Goal: Task Accomplishment & Management: Manage account settings

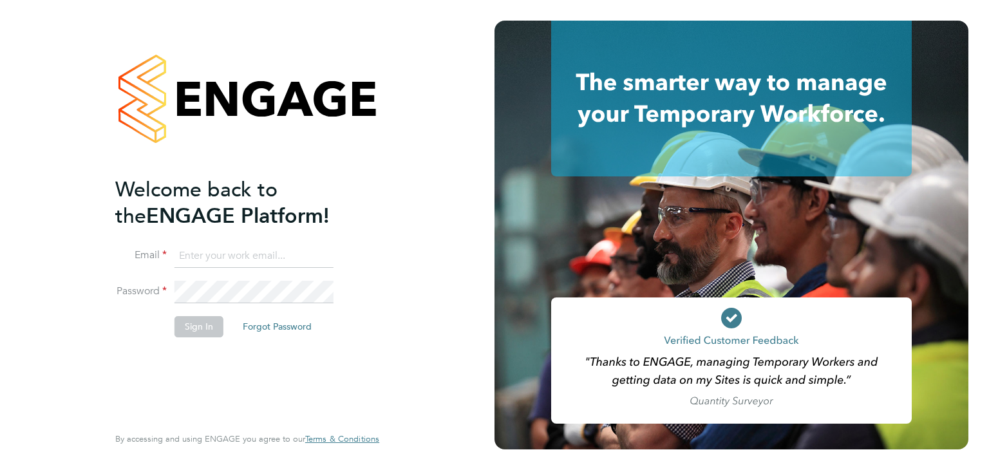
type input "martina@acr-ltd.co.uk"
click at [209, 338] on li "Sign In Forgot Password" at bounding box center [240, 332] width 251 height 33
click at [189, 327] on button "Sign In" at bounding box center [198, 326] width 49 height 21
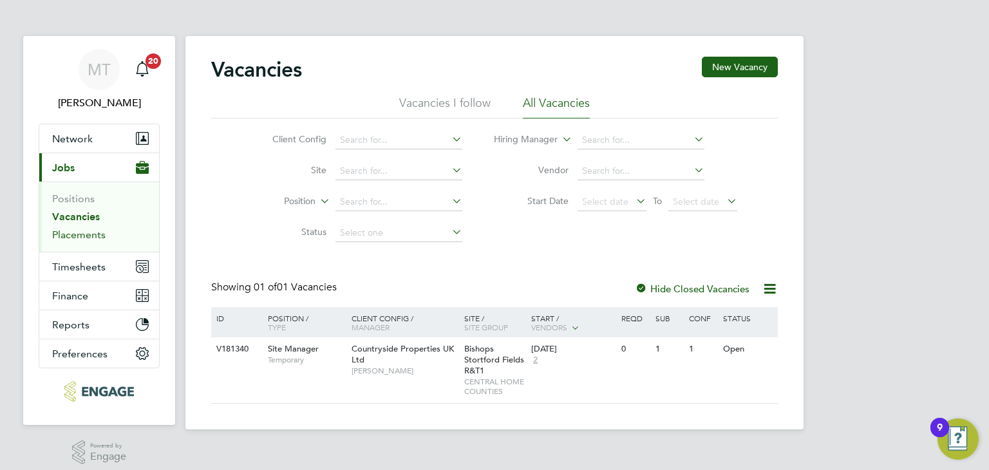
click at [77, 236] on link "Placements" at bounding box center [78, 235] width 53 height 12
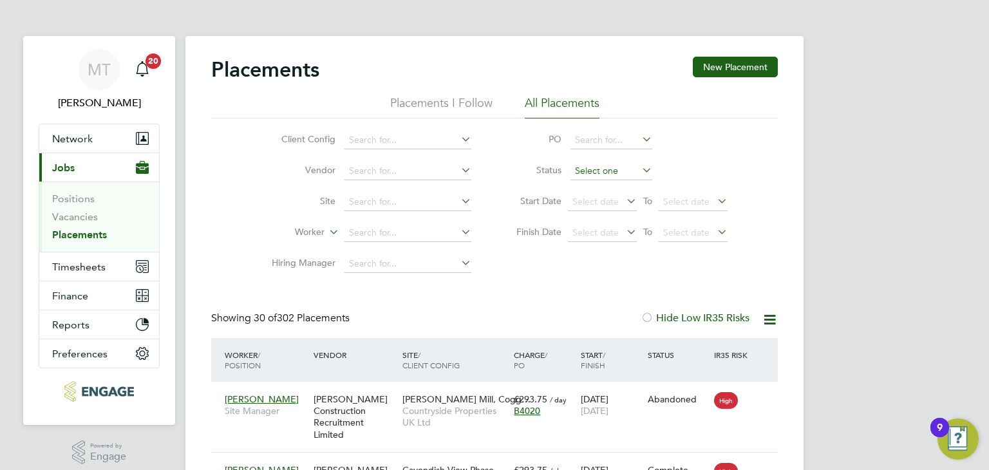
click at [592, 174] on input at bounding box center [611, 171] width 82 height 18
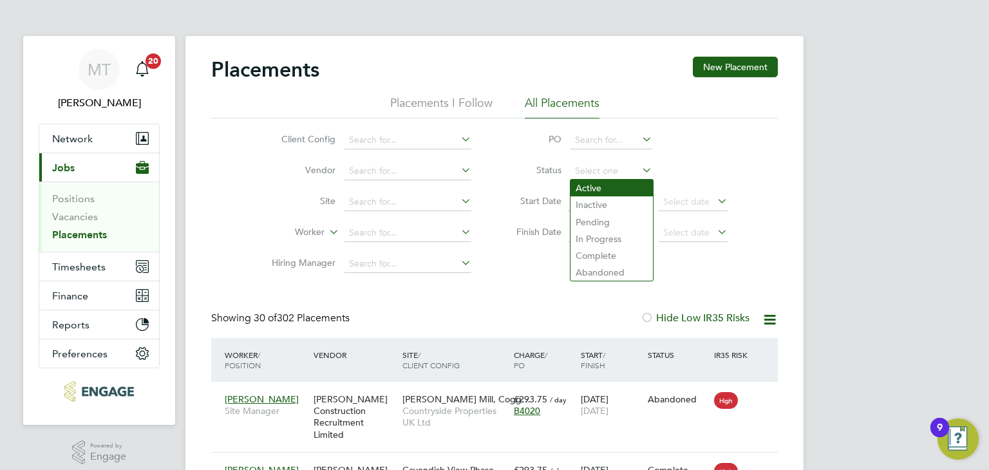
click at [587, 184] on li "Active" at bounding box center [611, 188] width 82 height 17
type input "Active"
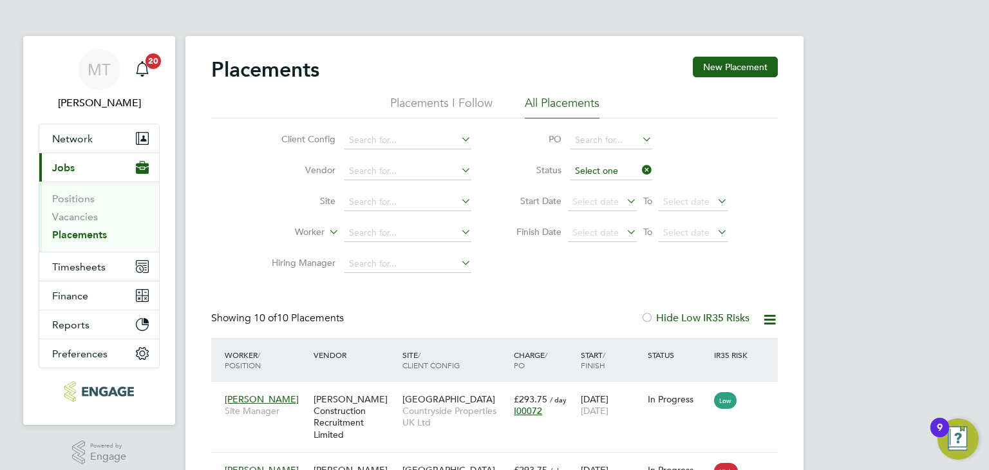
click at [595, 169] on input at bounding box center [611, 171] width 82 height 18
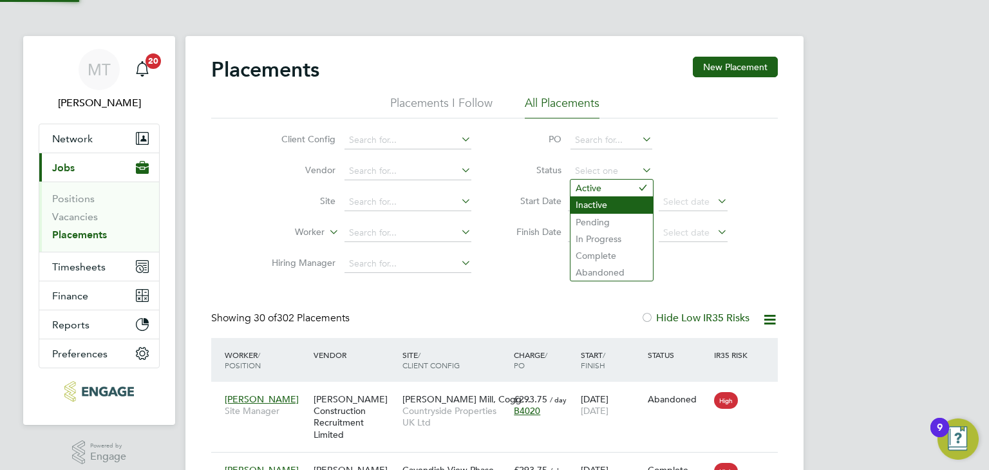
click at [602, 201] on li "Inactive" at bounding box center [611, 204] width 82 height 17
type input "Inactive"
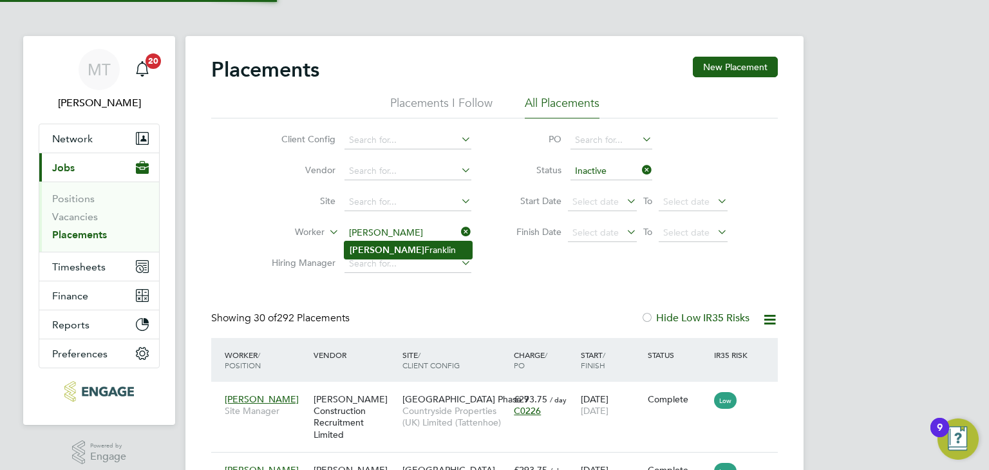
click at [377, 248] on li "Keith Franklin" at bounding box center [407, 249] width 127 height 17
type input "[PERSON_NAME]"
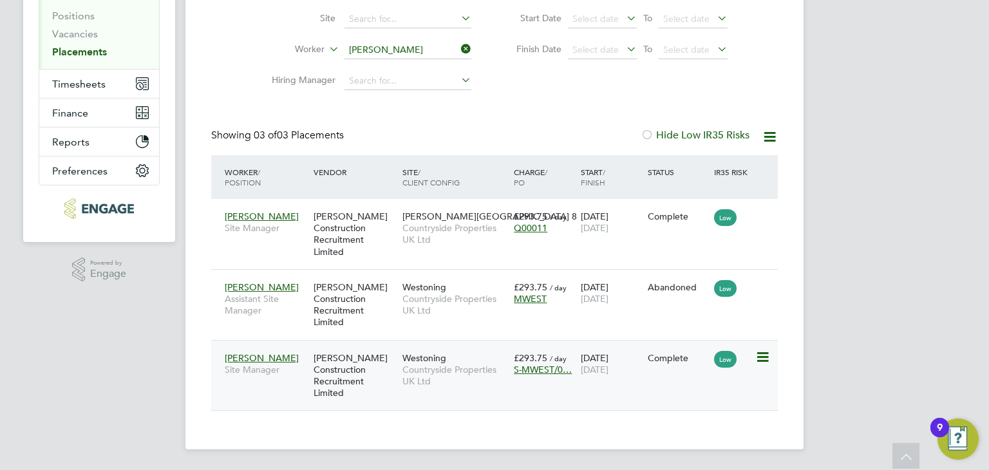
click at [381, 369] on div "[PERSON_NAME] Construction Recruitment Limited" at bounding box center [354, 376] width 89 height 60
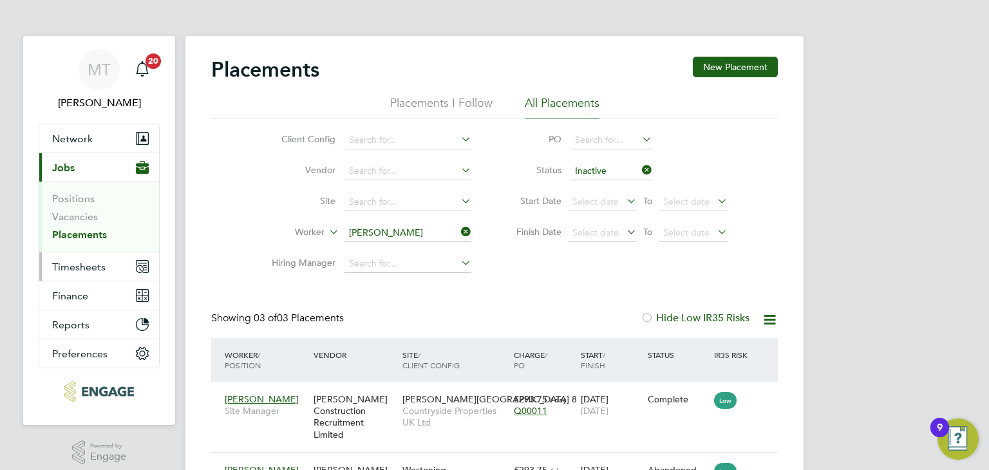
click at [78, 266] on span "Timesheets" at bounding box center [78, 267] width 53 height 12
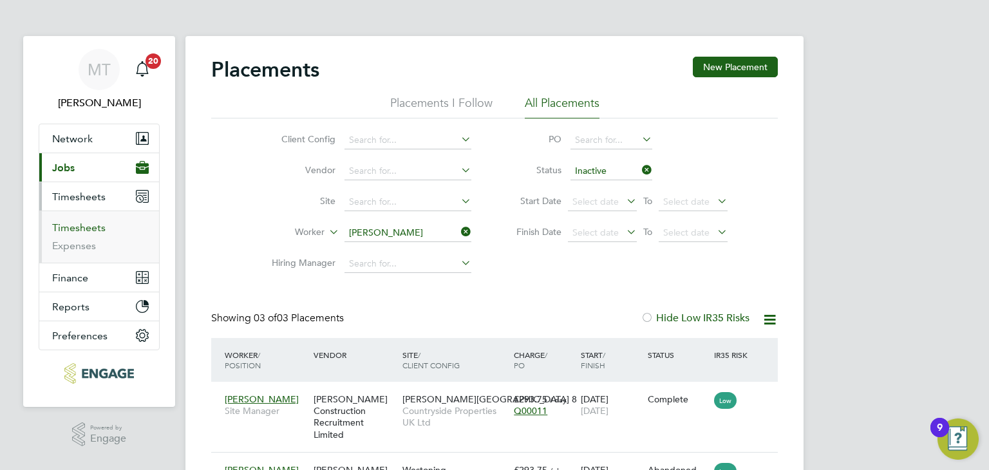
click at [79, 225] on link "Timesheets" at bounding box center [78, 227] width 53 height 12
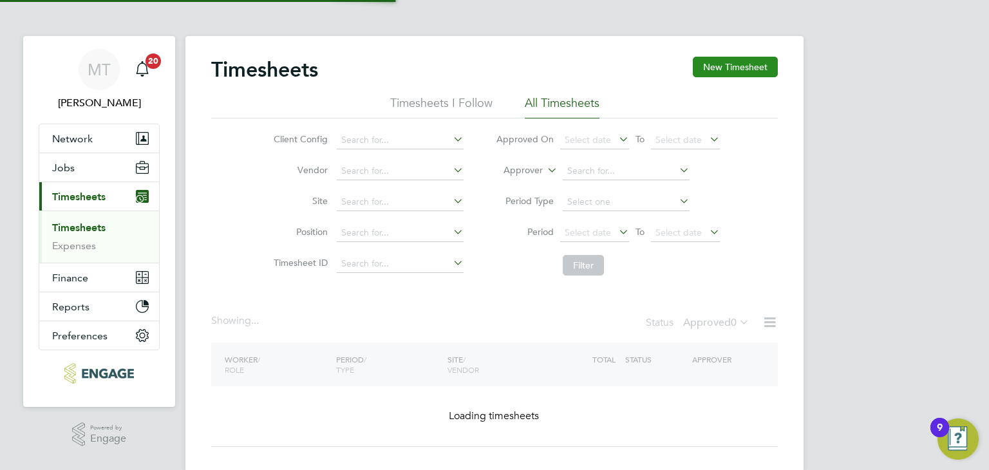
click at [721, 69] on button "New Timesheet" at bounding box center [735, 67] width 85 height 21
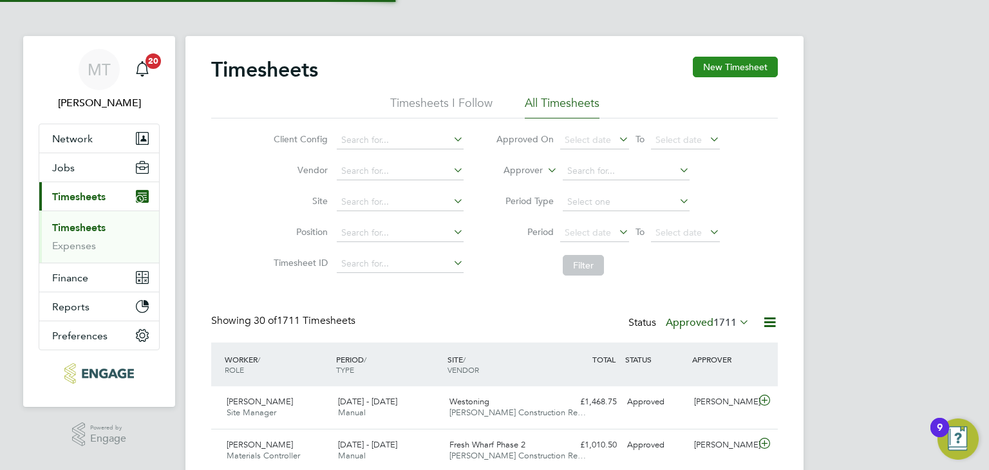
scroll to position [32, 112]
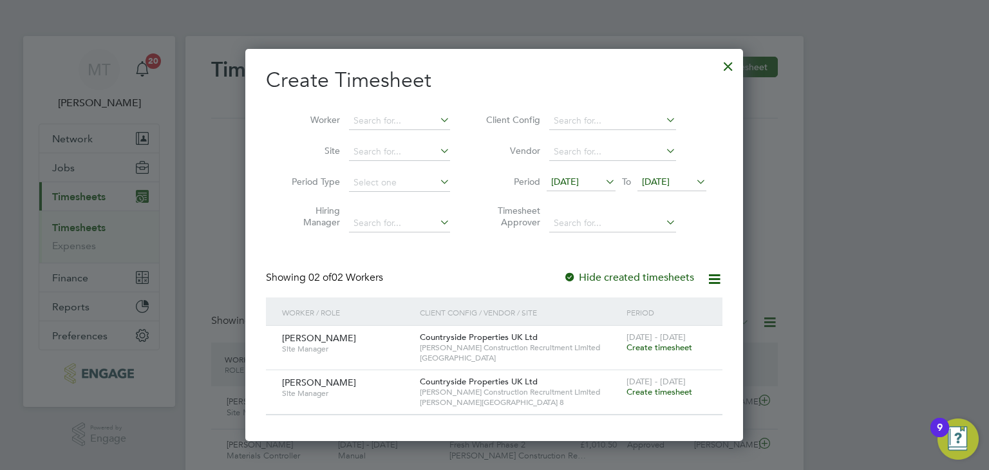
click at [651, 385] on span "[DATE] - [DATE]" at bounding box center [655, 381] width 59 height 11
click at [656, 389] on span "Create timesheet" at bounding box center [659, 391] width 66 height 11
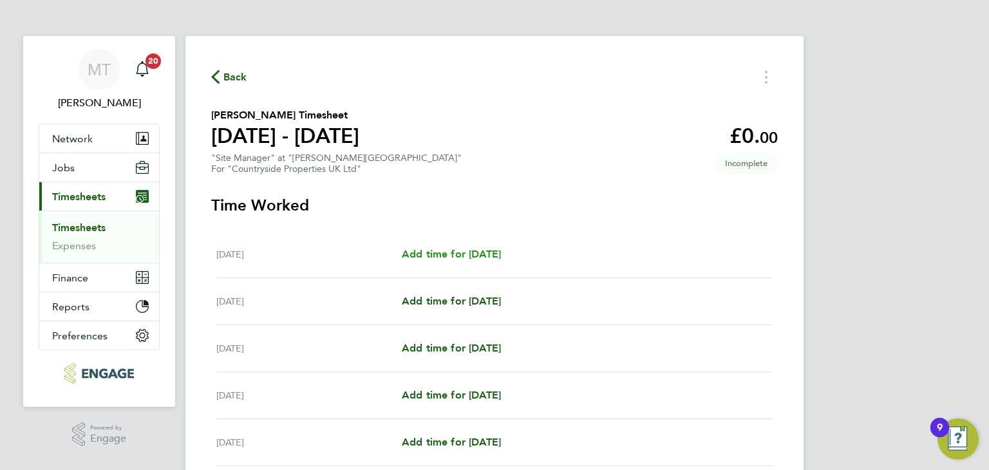
click at [487, 249] on span "Add time for Mon 22 Sep" at bounding box center [451, 254] width 99 height 12
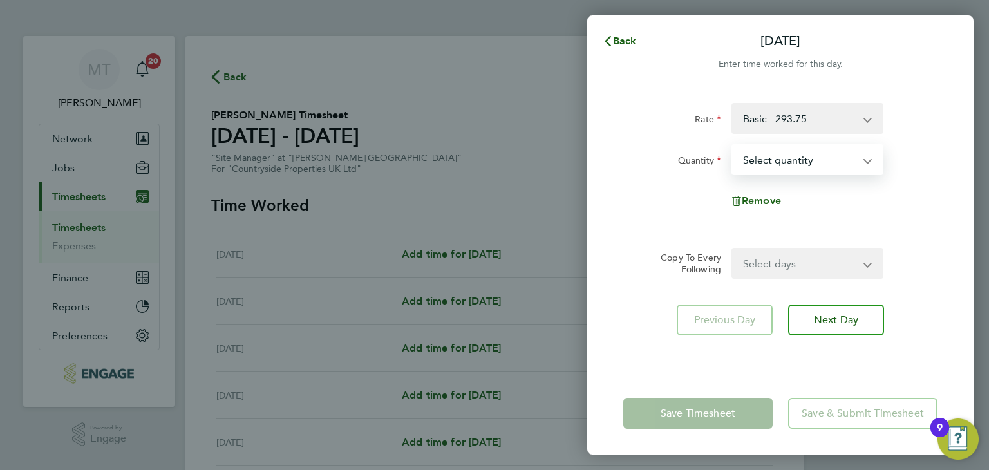
click at [771, 162] on select "Select quantity 0.5 1" at bounding box center [800, 159] width 134 height 28
select select "1"
click at [733, 145] on select "Select quantity 0.5 1" at bounding box center [800, 159] width 134 height 28
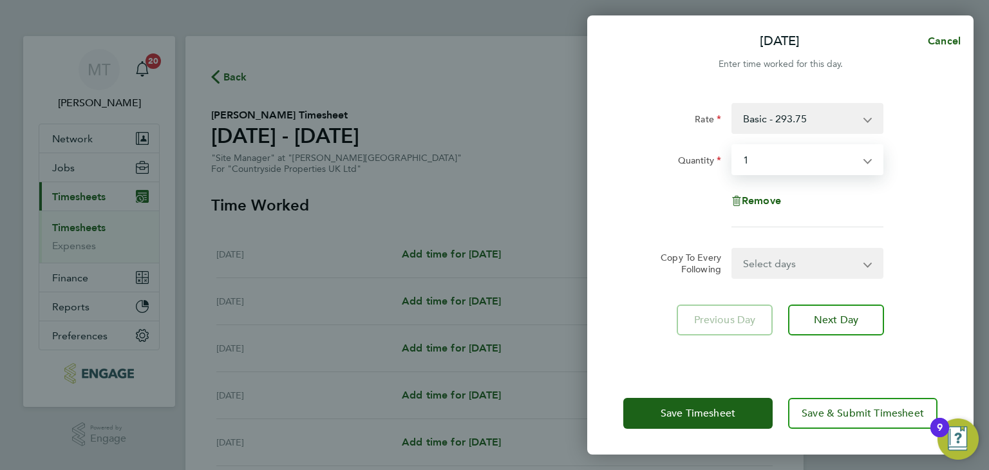
click at [782, 266] on select "Select days Day Weekday (Mon-Fri) Weekend (Sat-Sun) Tuesday Wednesday Thursday …" at bounding box center [800, 263] width 135 height 28
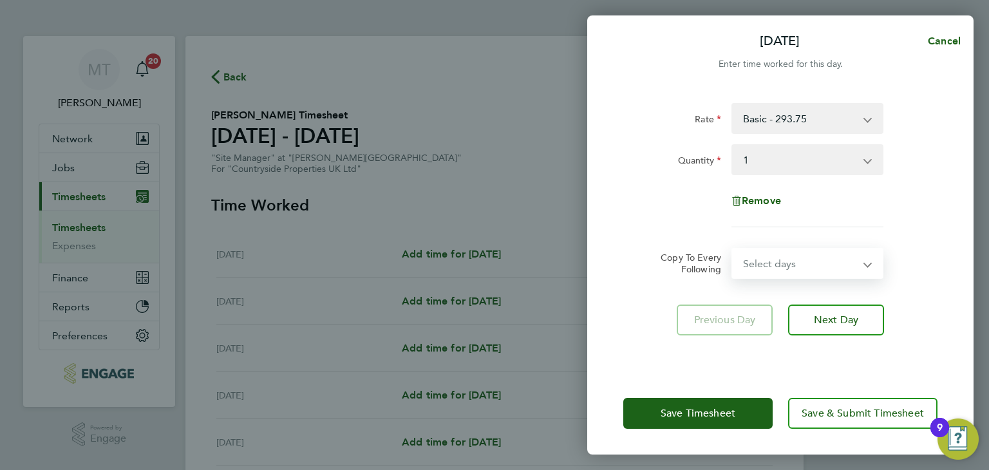
select select "WEEKDAY"
click at [733, 249] on select "Select days Day Weekday (Mon-Fri) Weekend (Sat-Sun) Tuesday Wednesday Thursday …" at bounding box center [800, 263] width 135 height 28
select select "2025-09-28"
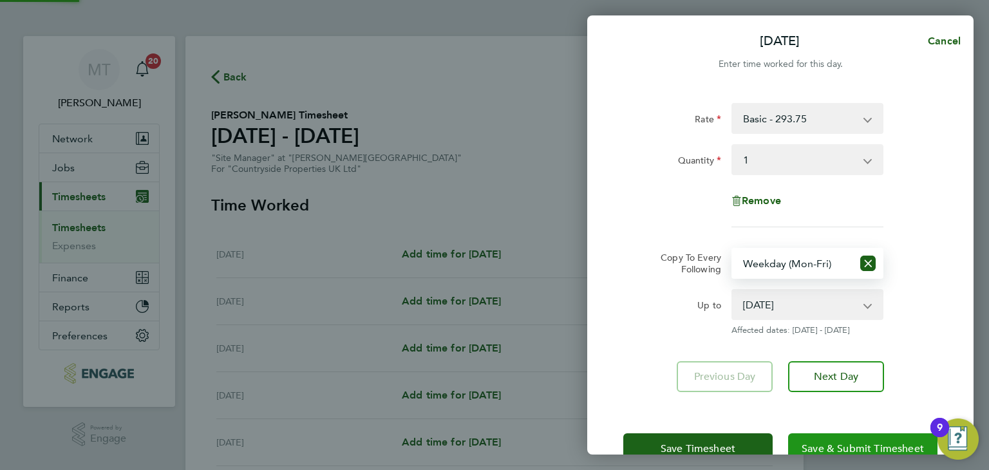
click at [844, 445] on span "Save & Submit Timesheet" at bounding box center [862, 448] width 122 height 13
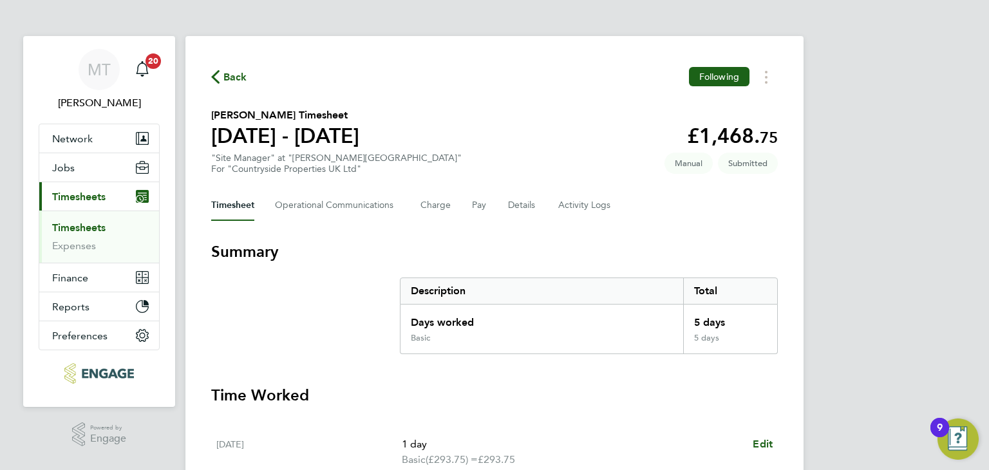
click at [233, 81] on span "Back" at bounding box center [235, 77] width 24 height 15
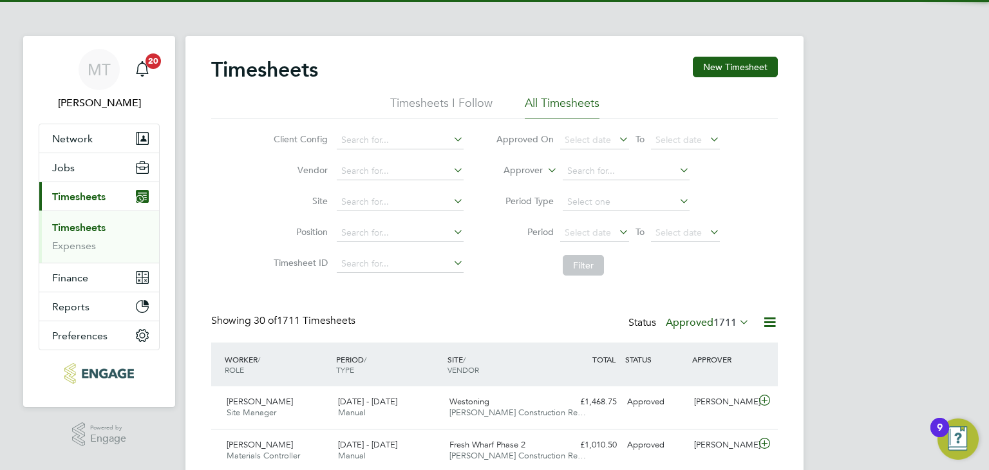
scroll to position [32, 112]
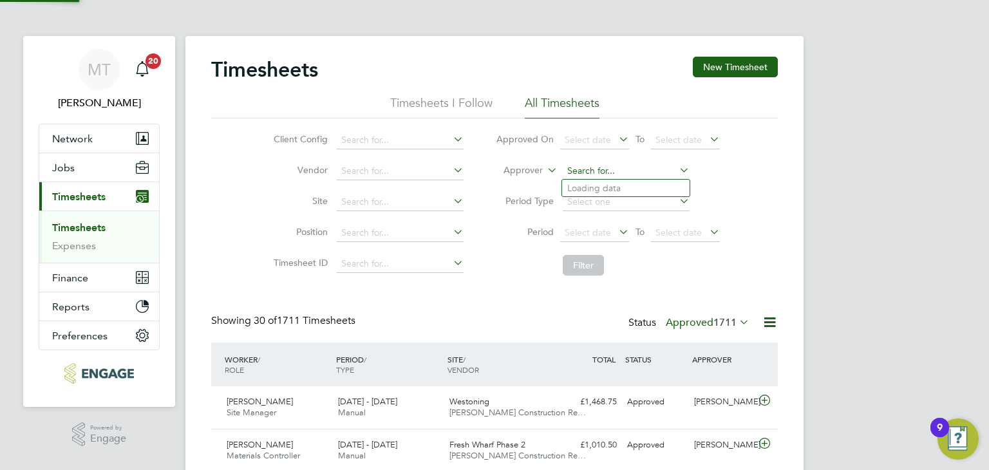
click at [600, 173] on input at bounding box center [626, 171] width 127 height 18
click at [579, 170] on input at bounding box center [626, 171] width 127 height 18
click at [739, 183] on div "Client Config Vendor Site Position Timesheet ID Approved On Select date To Sele…" at bounding box center [494, 200] width 566 height 164
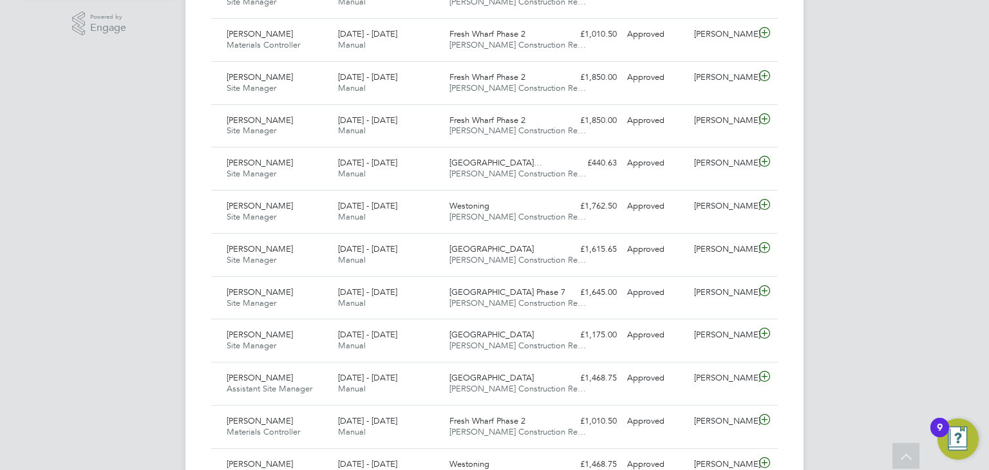
scroll to position [0, 0]
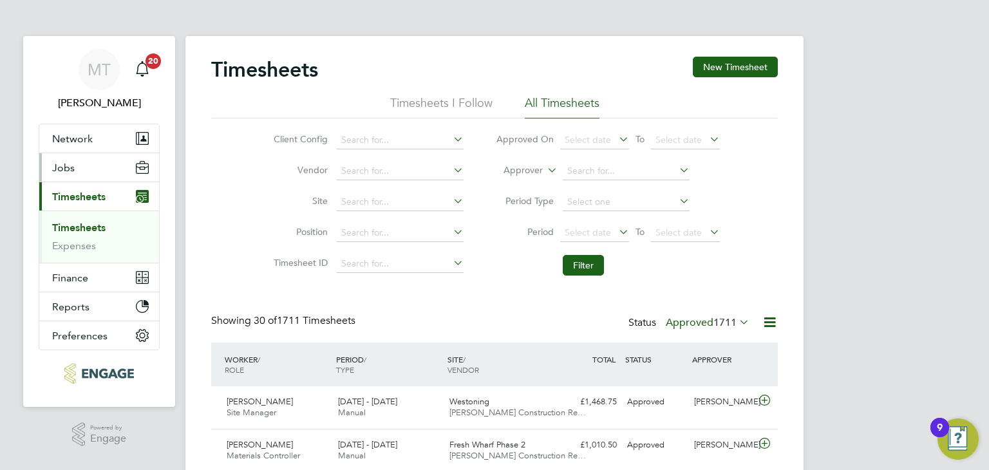
click at [68, 169] on span "Jobs" at bounding box center [63, 168] width 23 height 12
click at [62, 164] on span "Jobs" at bounding box center [63, 168] width 23 height 12
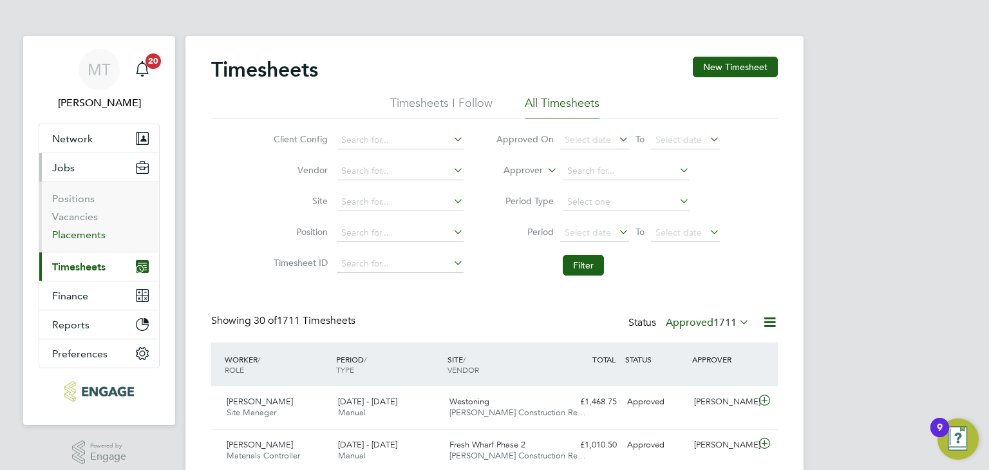
click at [82, 232] on link "Placements" at bounding box center [78, 235] width 53 height 12
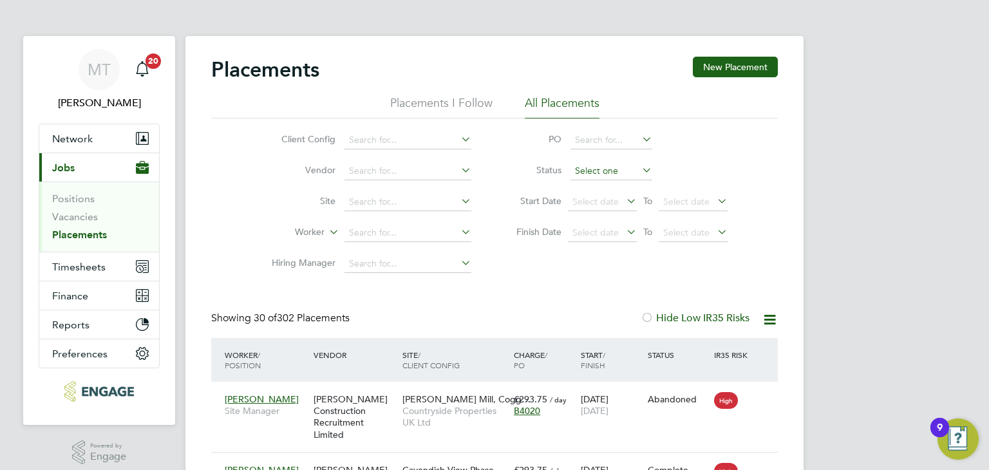
scroll to position [48, 112]
click at [589, 167] on input at bounding box center [611, 171] width 82 height 18
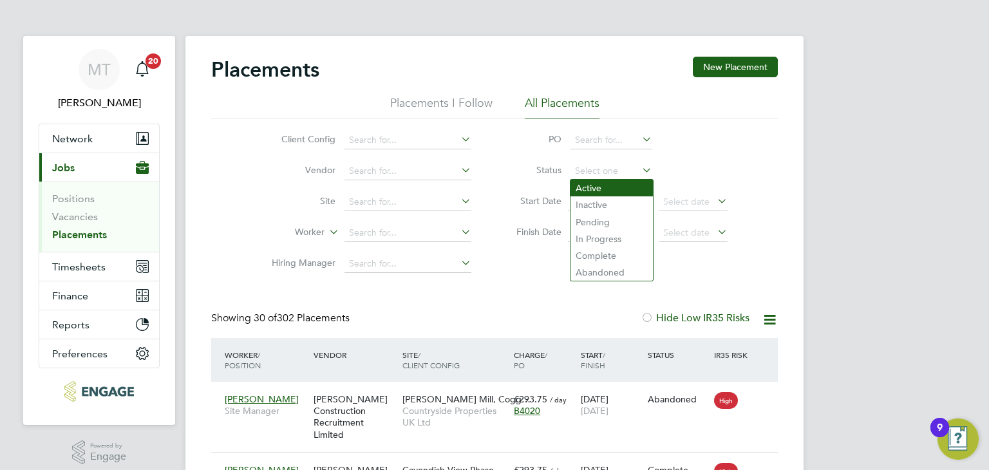
click at [595, 184] on li "Active" at bounding box center [611, 188] width 82 height 17
type input "Active"
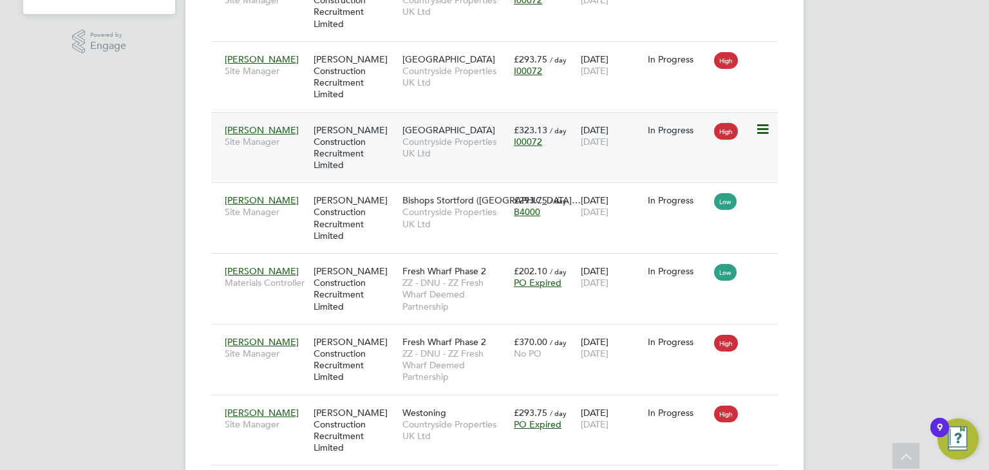
click at [443, 144] on span "Countryside Properties UK Ltd" at bounding box center [454, 147] width 105 height 23
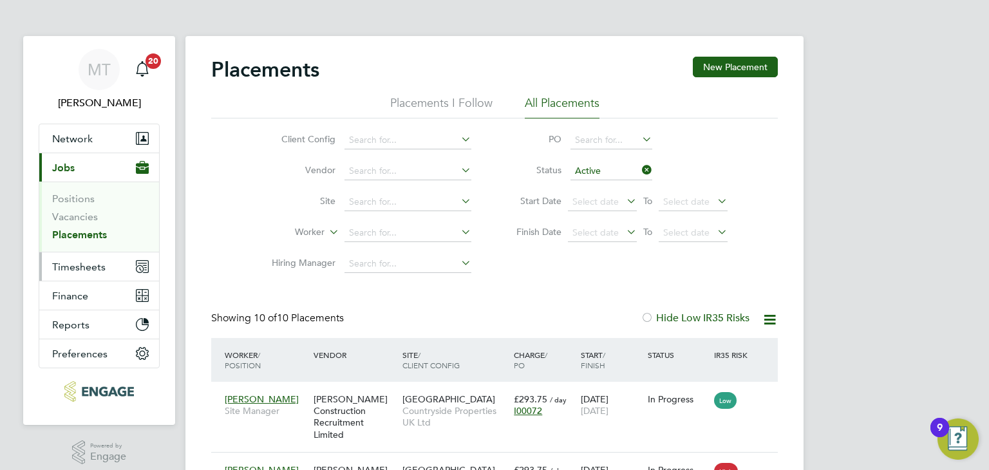
click at [81, 266] on span "Timesheets" at bounding box center [78, 267] width 53 height 12
click at [85, 271] on span "Timesheets" at bounding box center [78, 267] width 53 height 12
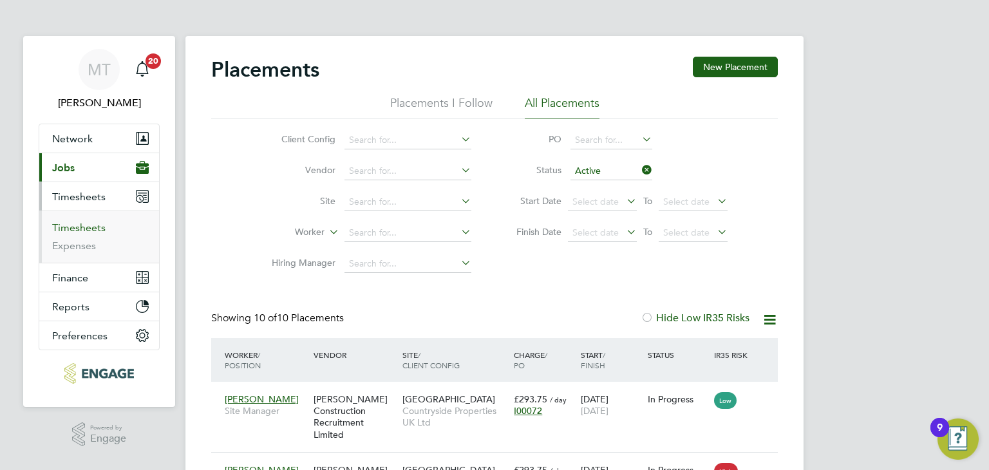
click at [82, 227] on link "Timesheets" at bounding box center [78, 227] width 53 height 12
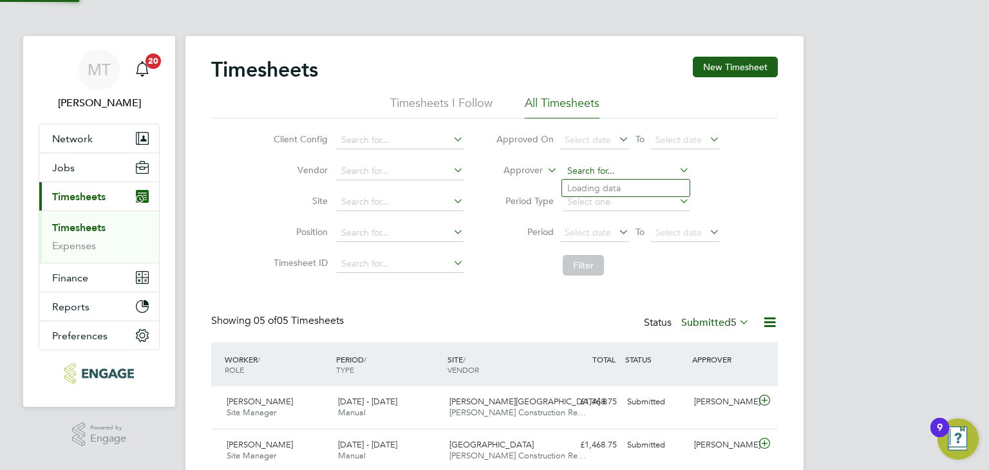
click at [577, 169] on input at bounding box center [626, 171] width 127 height 18
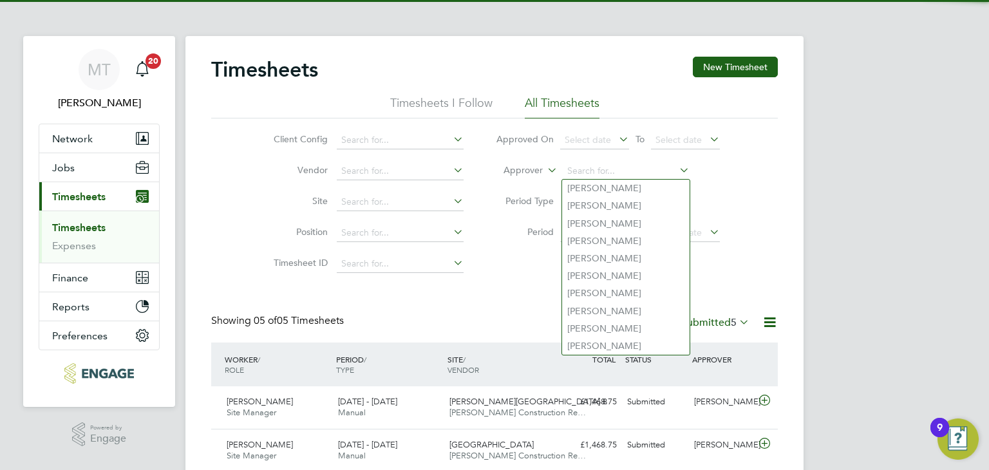
drag, startPoint x: 594, startPoint y: 160, endPoint x: 607, endPoint y: 156, distance: 13.3
click at [596, 158] on li "Approver" at bounding box center [608, 171] width 256 height 31
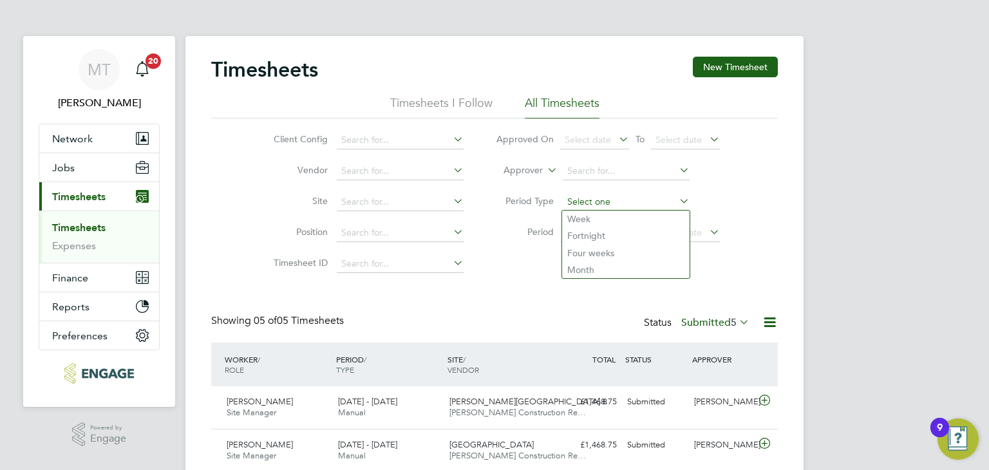
click at [605, 201] on input at bounding box center [626, 202] width 127 height 18
click at [761, 185] on div "Client Config Vendor Site Position Timesheet ID Approved On Select date To Sele…" at bounding box center [494, 200] width 566 height 164
click at [527, 286] on div "Timesheets New Timesheet Timesheets I Follow All Timesheets Client Config Vendo…" at bounding box center [494, 329] width 566 height 545
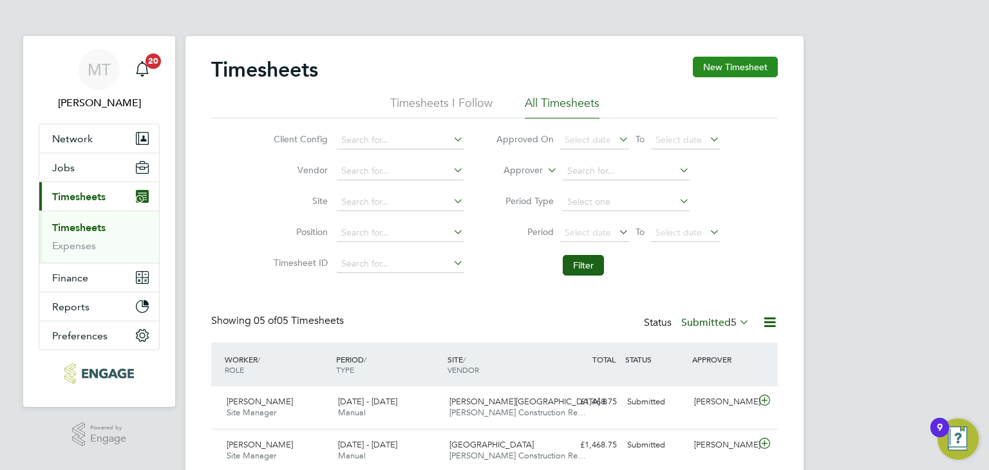
click at [731, 71] on button "New Timesheet" at bounding box center [735, 67] width 85 height 21
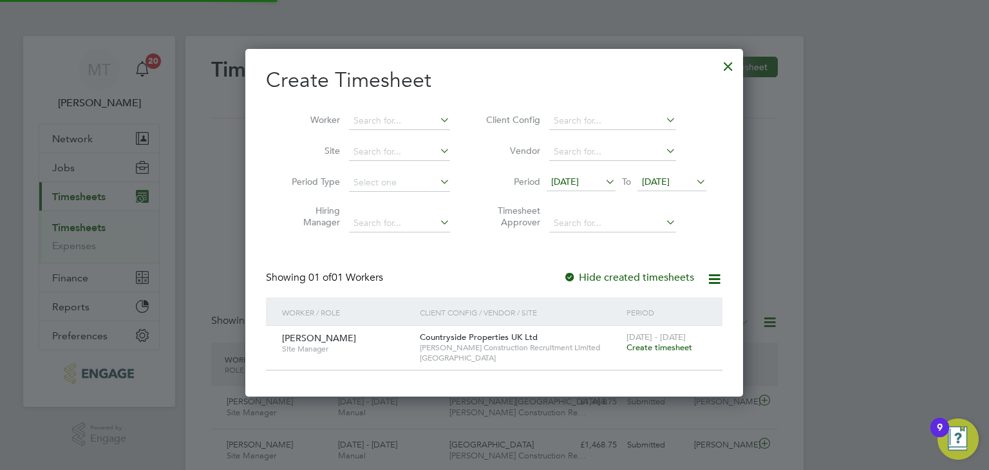
scroll to position [346, 498]
click at [676, 346] on span "Create timesheet" at bounding box center [659, 347] width 66 height 11
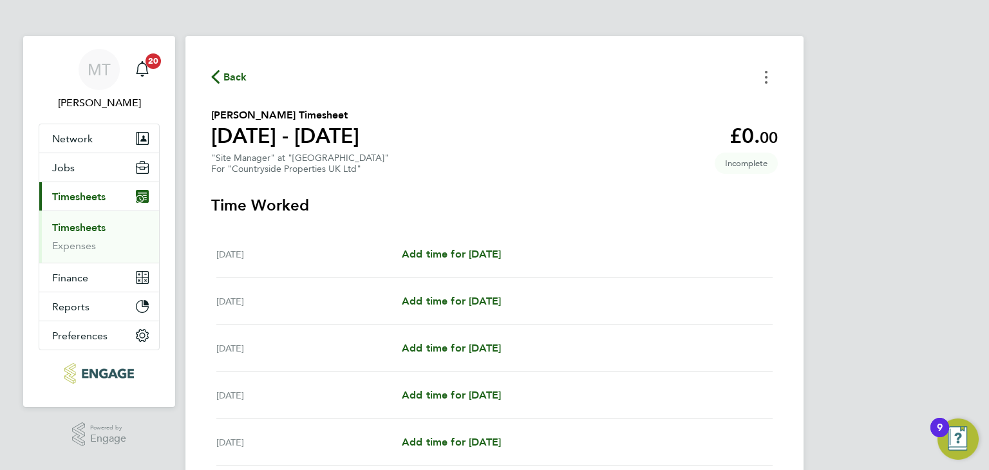
click at [767, 83] on circle "Timesheets Menu" at bounding box center [766, 82] width 3 height 3
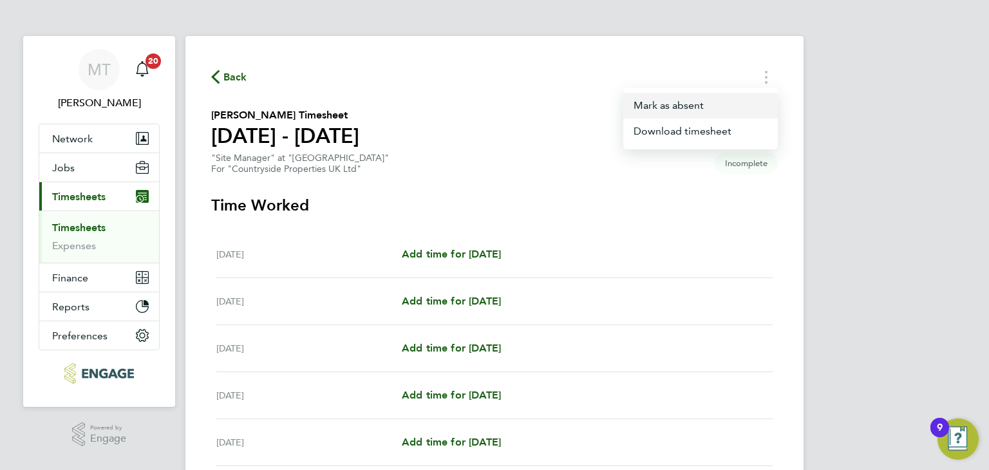
click at [671, 107] on button "Mark as absent" at bounding box center [700, 106] width 154 height 26
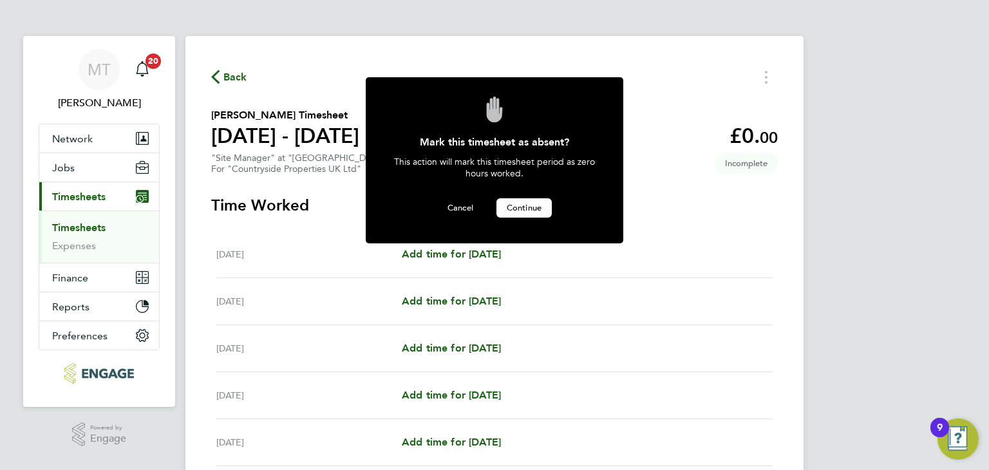
click at [527, 203] on span "Continue" at bounding box center [524, 207] width 35 height 11
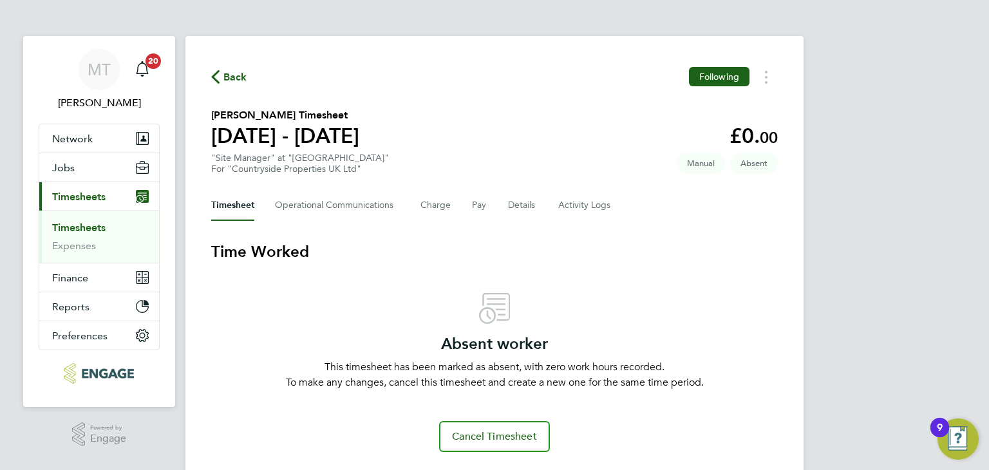
click at [231, 83] on span "Back" at bounding box center [235, 77] width 24 height 15
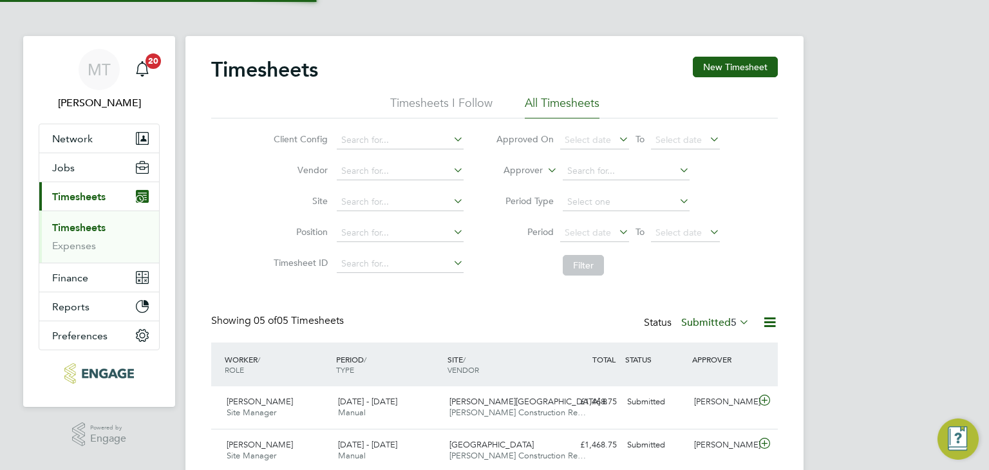
scroll to position [32, 112]
click at [713, 325] on label "Submitted 5" at bounding box center [715, 322] width 68 height 13
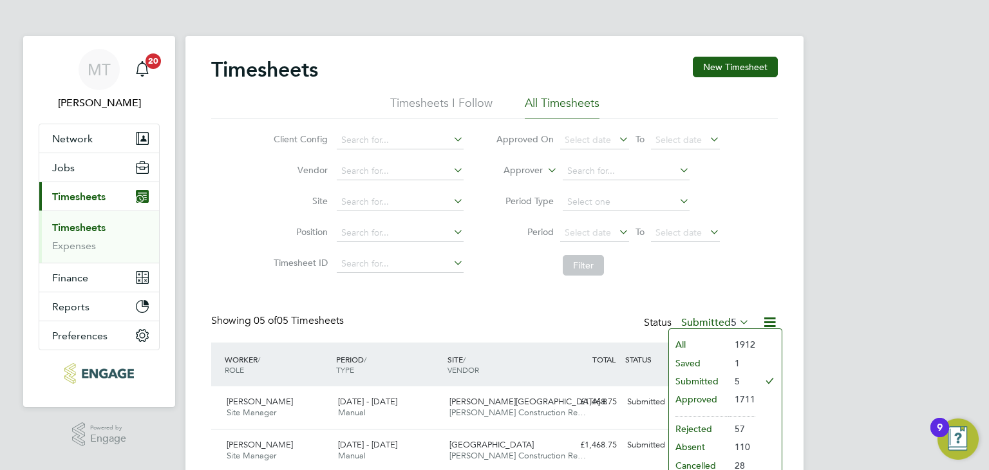
click at [697, 392] on li "Approved" at bounding box center [698, 399] width 59 height 18
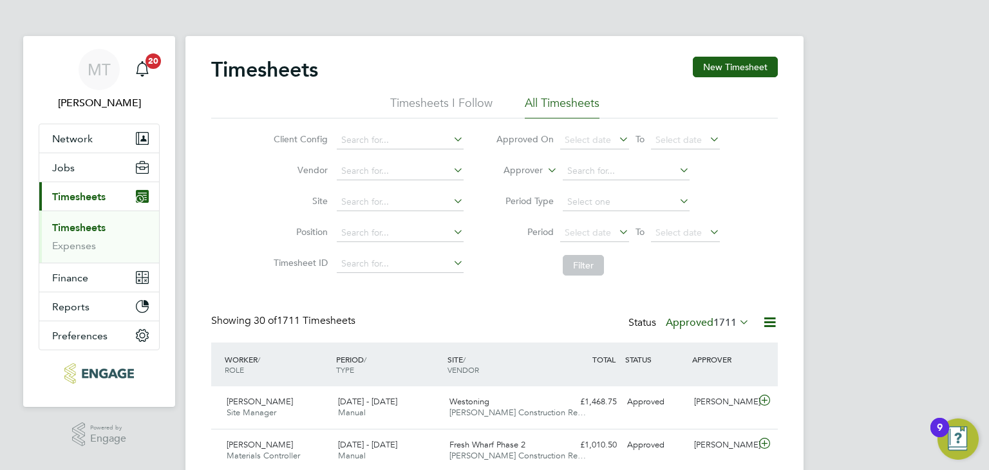
click at [715, 324] on span "1711" at bounding box center [724, 322] width 23 height 13
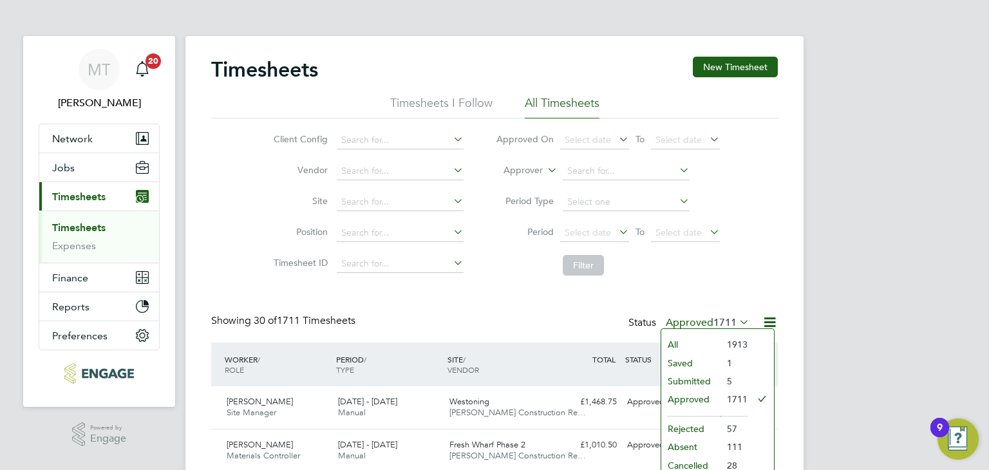
click at [697, 375] on li "Submitted" at bounding box center [690, 381] width 59 height 18
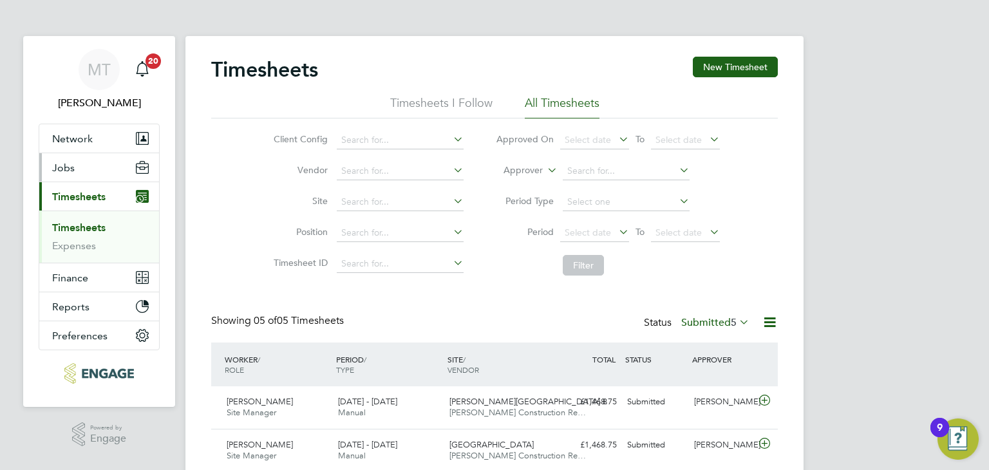
click at [64, 165] on span "Jobs" at bounding box center [63, 168] width 23 height 12
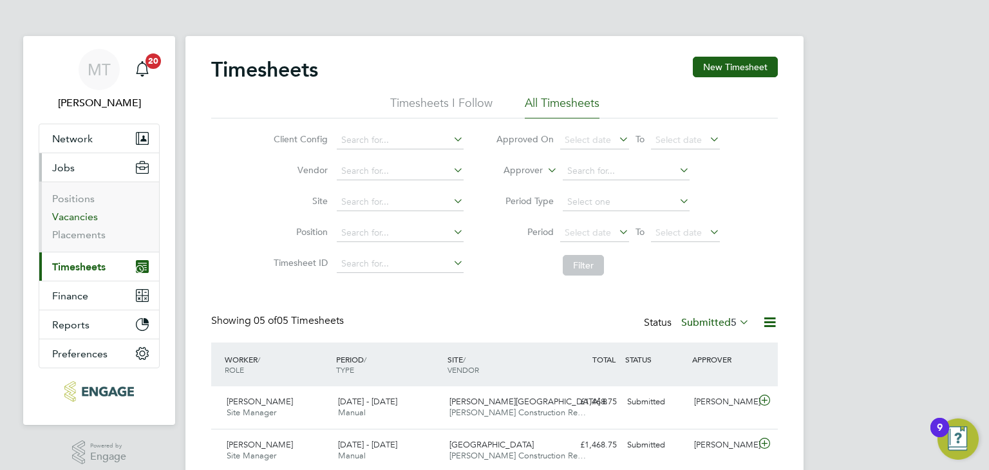
click at [79, 216] on link "Vacancies" at bounding box center [75, 216] width 46 height 12
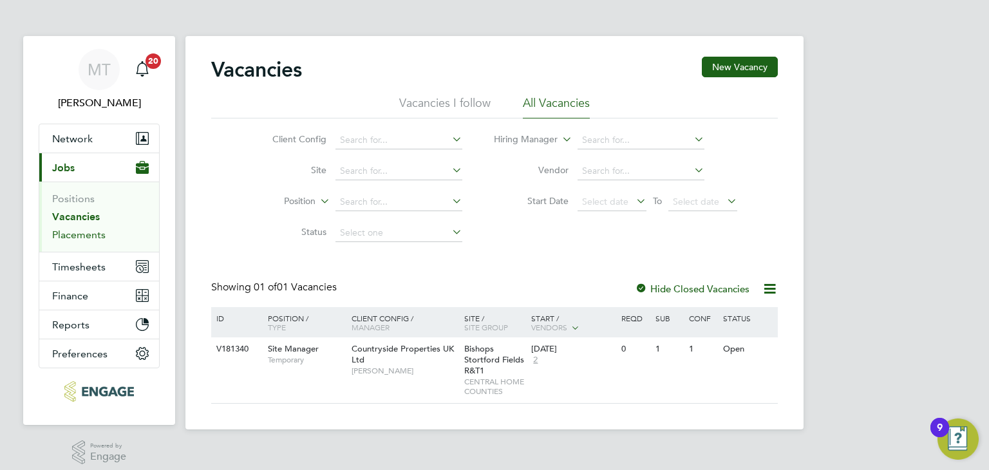
click at [73, 230] on link "Placements" at bounding box center [78, 235] width 53 height 12
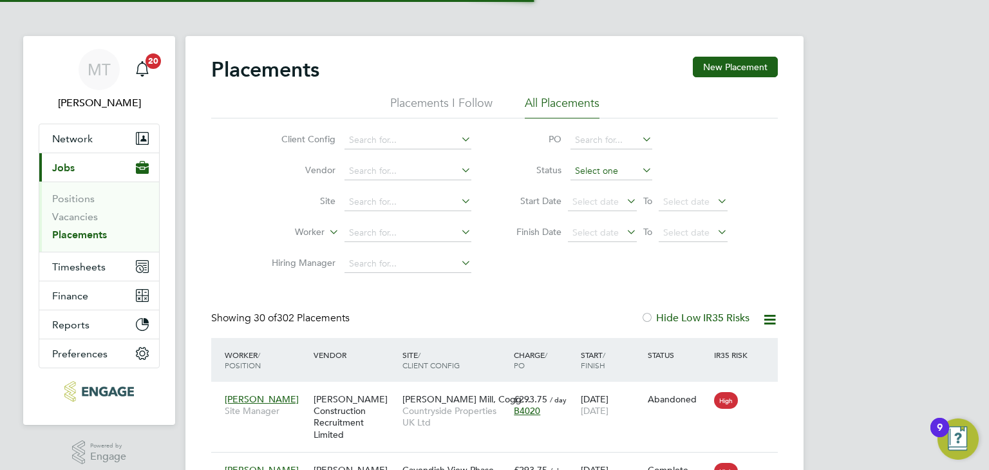
drag, startPoint x: 606, startPoint y: 170, endPoint x: 599, endPoint y: 171, distance: 7.8
click at [606, 171] on input at bounding box center [611, 171] width 82 height 18
drag, startPoint x: 602, startPoint y: 221, endPoint x: 593, endPoint y: 222, distance: 9.0
click at [601, 221] on li "Pending" at bounding box center [611, 222] width 82 height 17
type input "Pending"
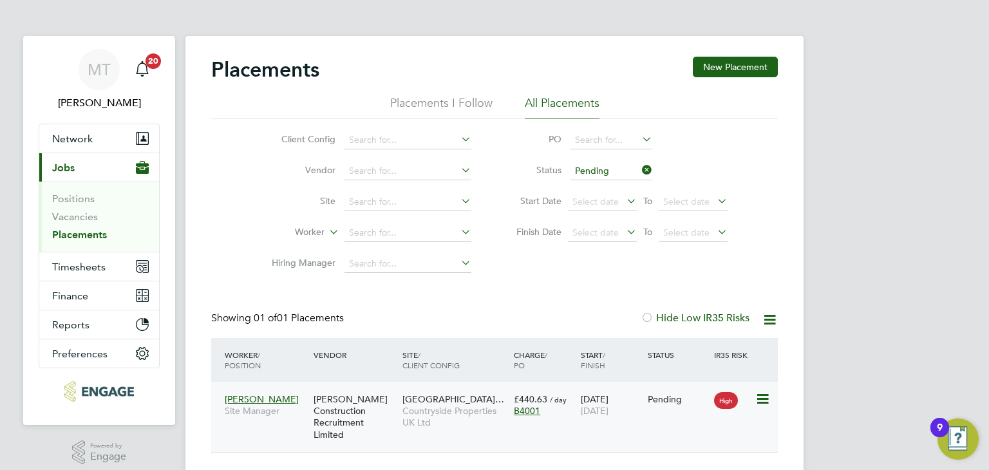
click at [767, 392] on icon at bounding box center [761, 398] width 13 height 15
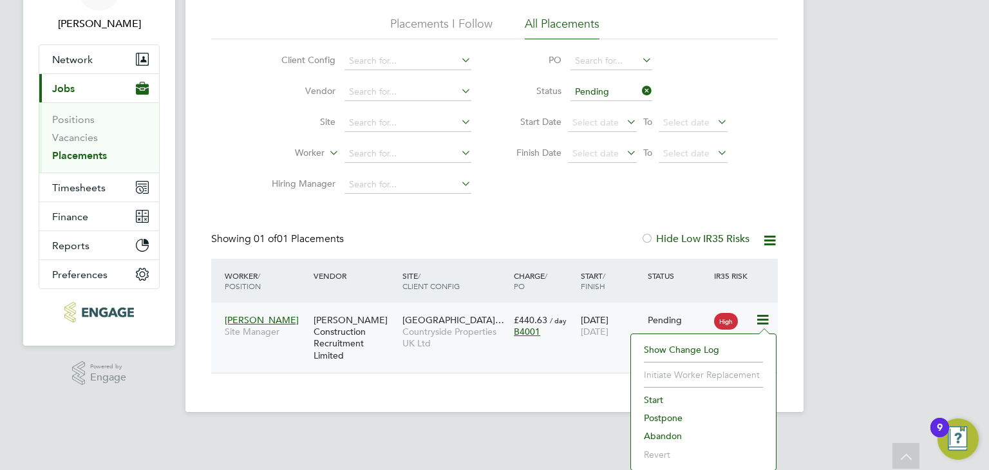
click at [659, 398] on li "Start" at bounding box center [703, 400] width 132 height 18
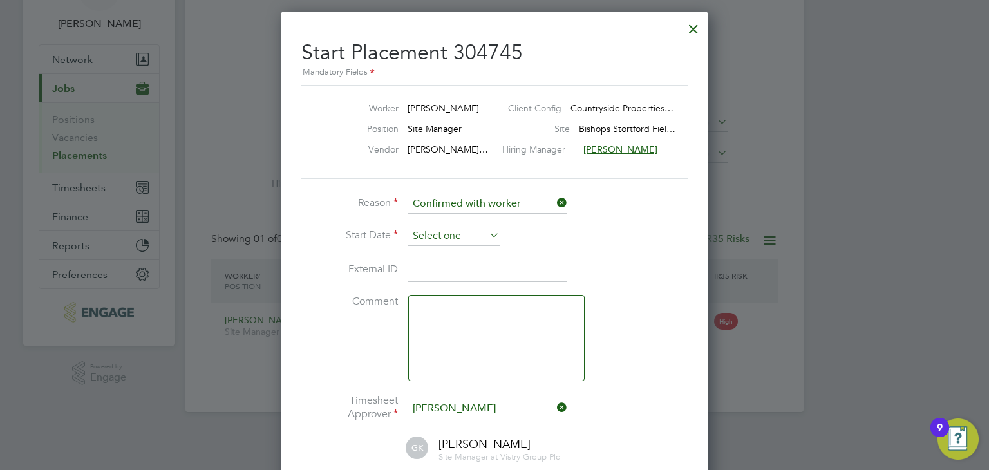
click at [445, 232] on input at bounding box center [453, 236] width 91 height 19
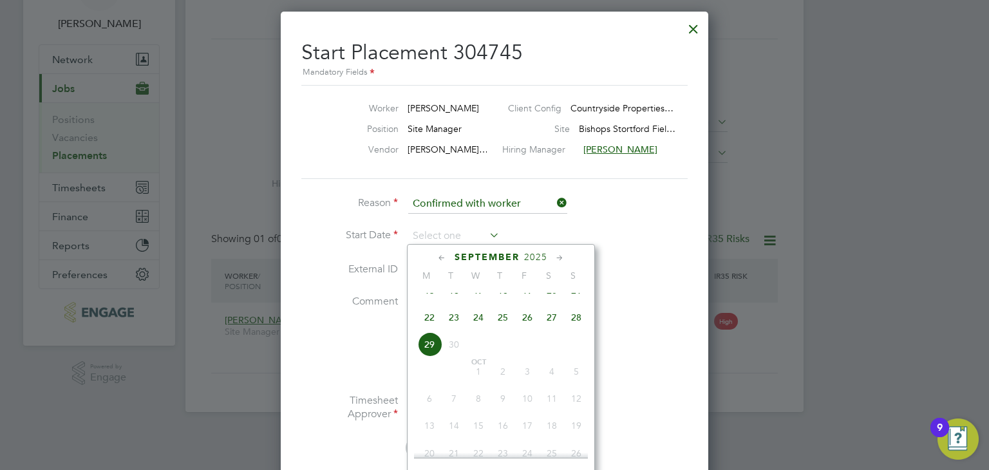
click at [553, 326] on span "27" at bounding box center [551, 317] width 24 height 24
type input "[DATE]"
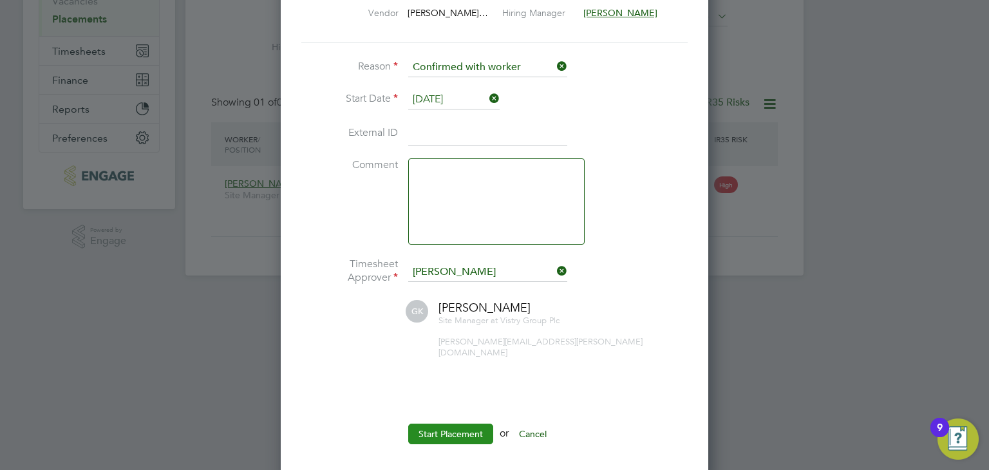
click at [447, 424] on button "Start Placement" at bounding box center [450, 434] width 85 height 21
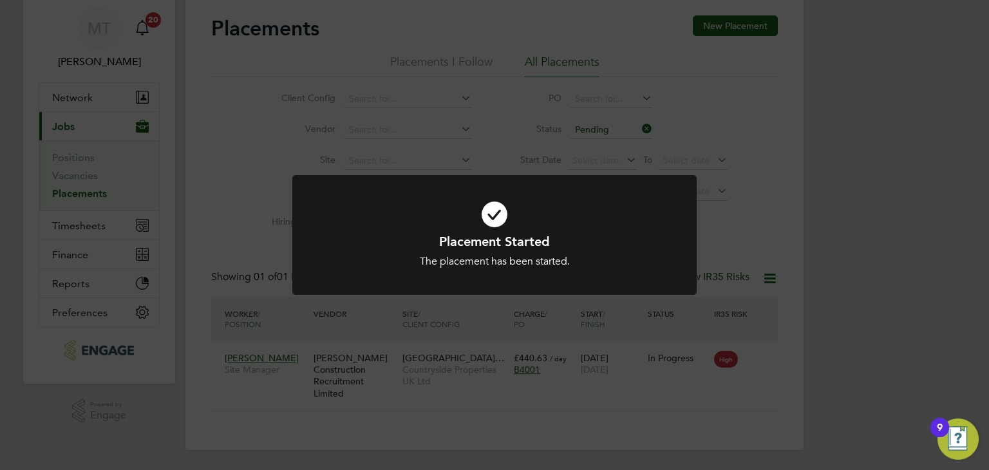
drag, startPoint x: 454, startPoint y: 431, endPoint x: 447, endPoint y: 427, distance: 8.9
click at [454, 431] on div "Placement Started The placement has been started. Cancel Okay" at bounding box center [494, 235] width 989 height 470
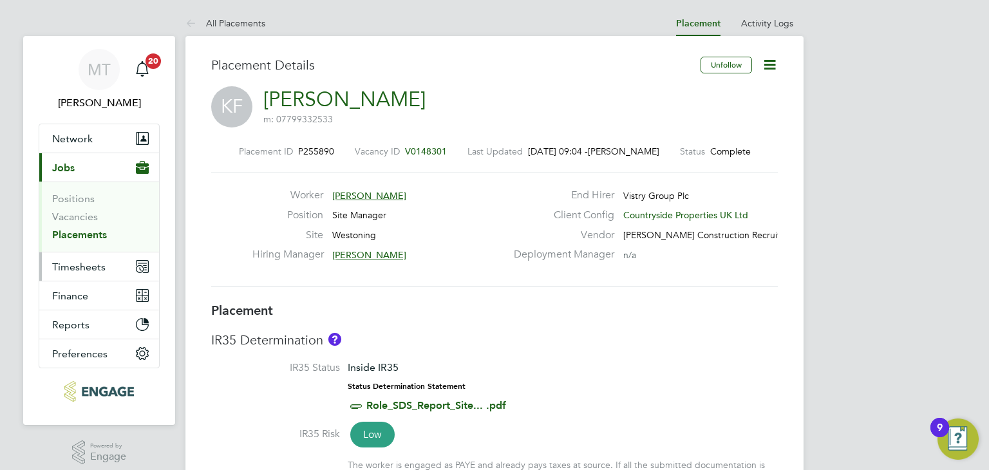
click at [70, 263] on span "Timesheets" at bounding box center [78, 267] width 53 height 12
click at [71, 263] on span "Timesheets" at bounding box center [78, 267] width 53 height 12
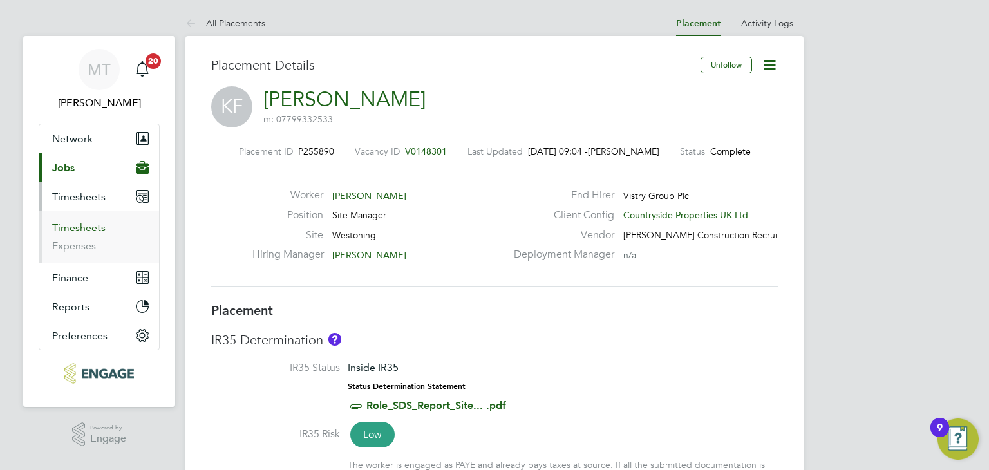
click at [71, 225] on link "Timesheets" at bounding box center [78, 227] width 53 height 12
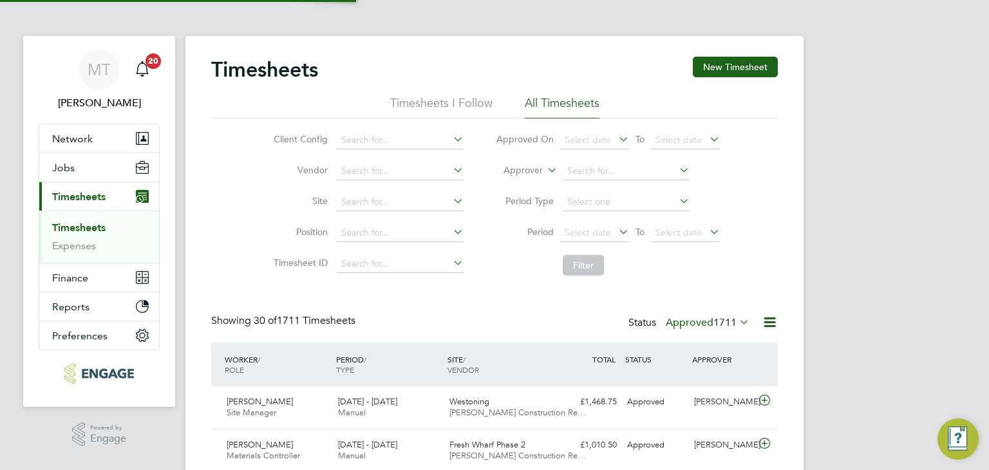
scroll to position [32, 112]
click at [90, 223] on link "Timesheets" at bounding box center [78, 227] width 53 height 12
drag, startPoint x: 724, startPoint y: 319, endPoint x: 716, endPoint y: 317, distance: 7.8
click at [722, 318] on span "1711" at bounding box center [724, 322] width 23 height 13
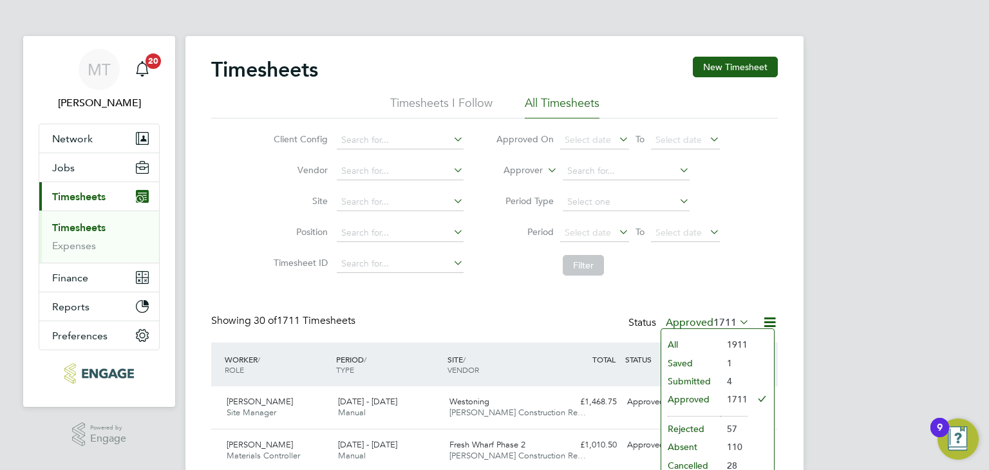
click at [690, 377] on li "Submitted" at bounding box center [690, 381] width 59 height 18
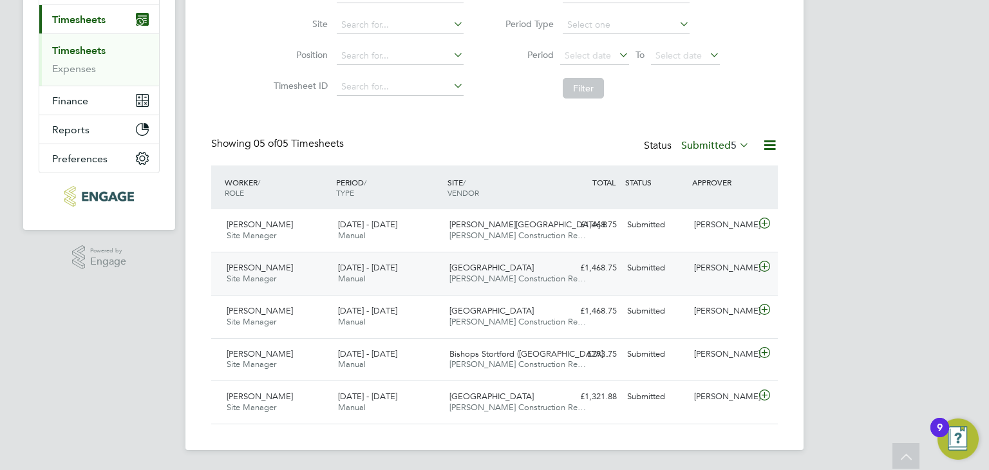
click at [761, 263] on icon at bounding box center [764, 266] width 16 height 10
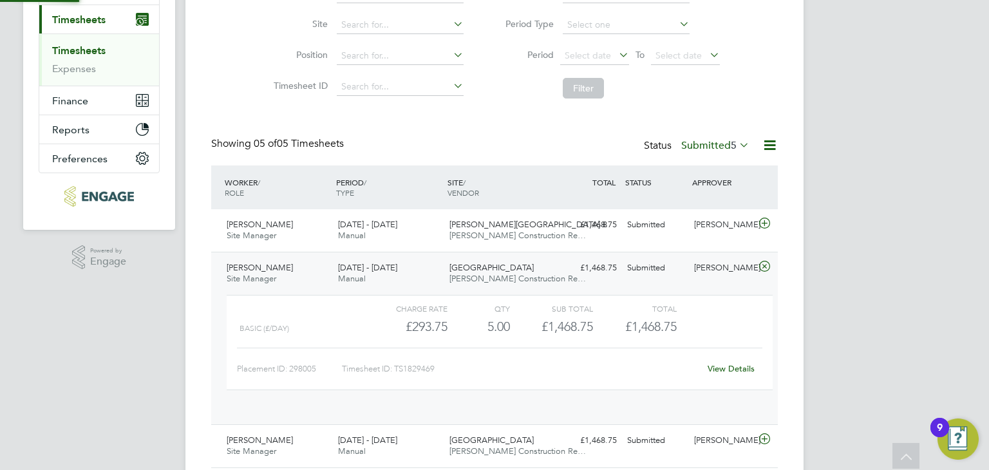
scroll to position [21, 125]
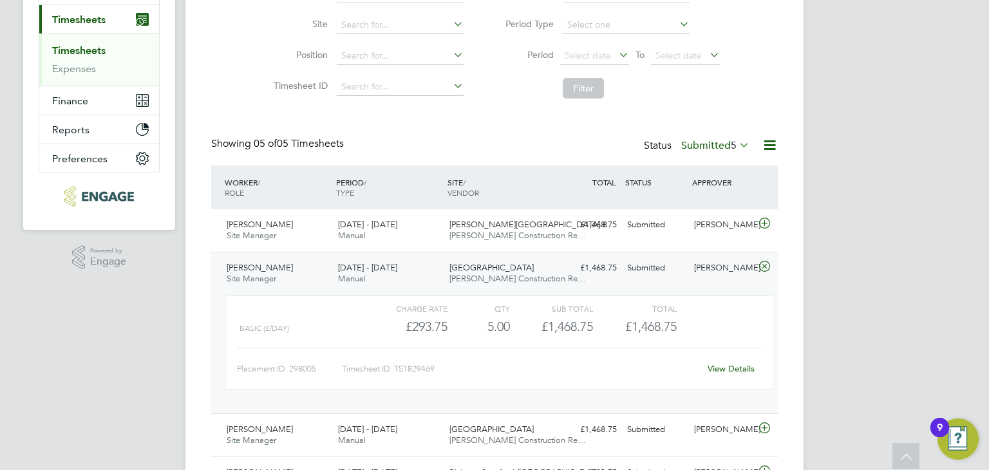
click at [733, 364] on link "View Details" at bounding box center [730, 368] width 47 height 11
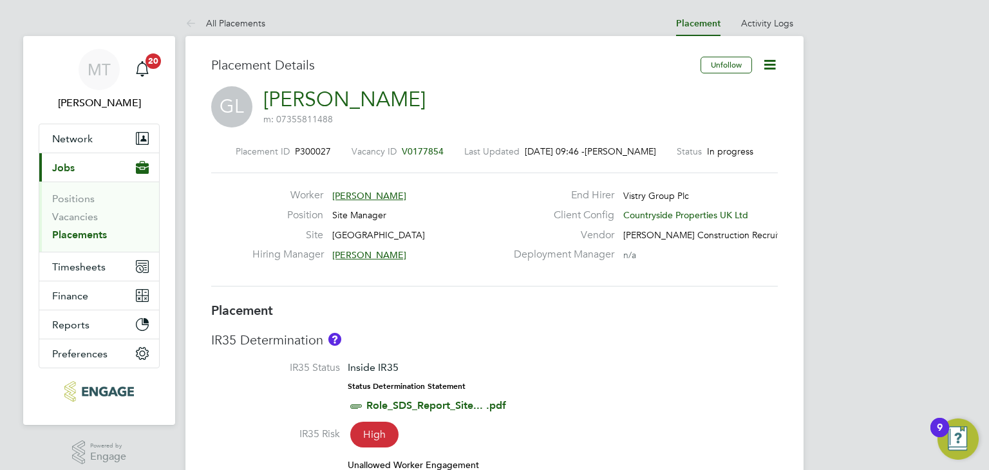
click at [771, 64] on icon at bounding box center [770, 65] width 16 height 16
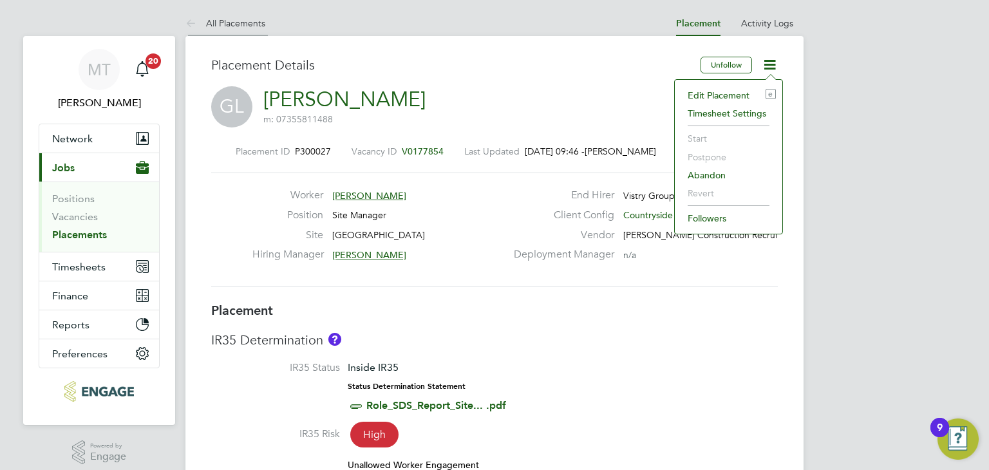
click at [199, 26] on icon at bounding box center [193, 24] width 16 height 16
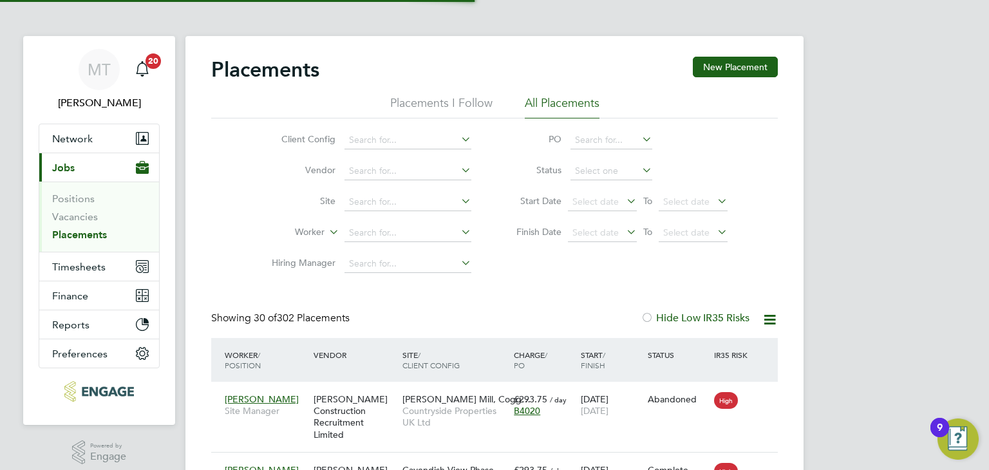
scroll to position [6, 6]
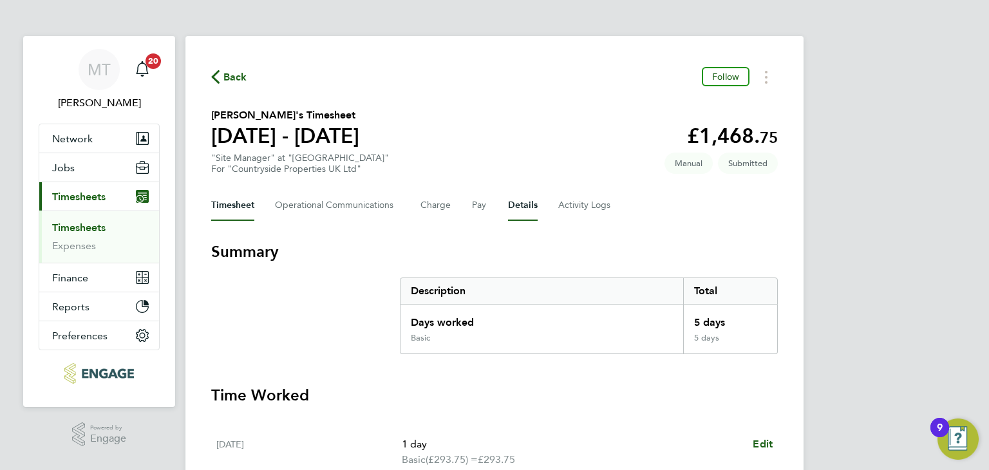
click at [520, 206] on button "Details" at bounding box center [523, 205] width 30 height 31
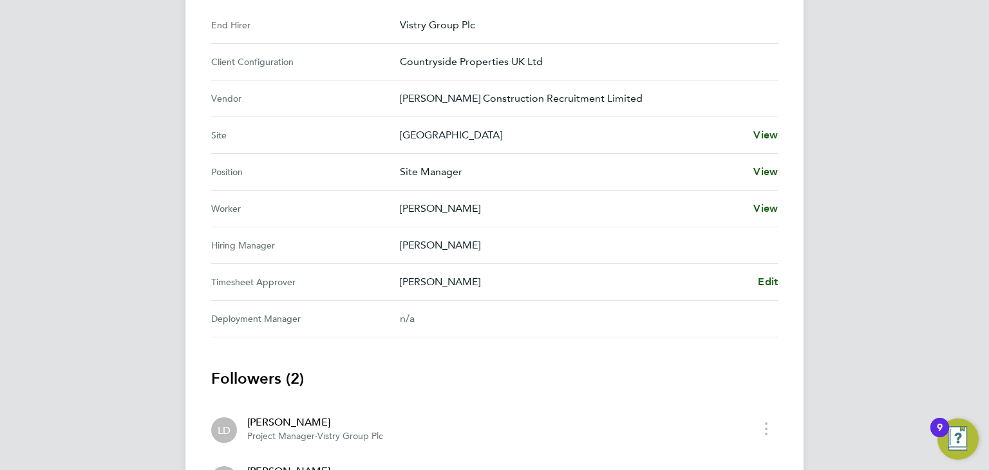
scroll to position [565, 0]
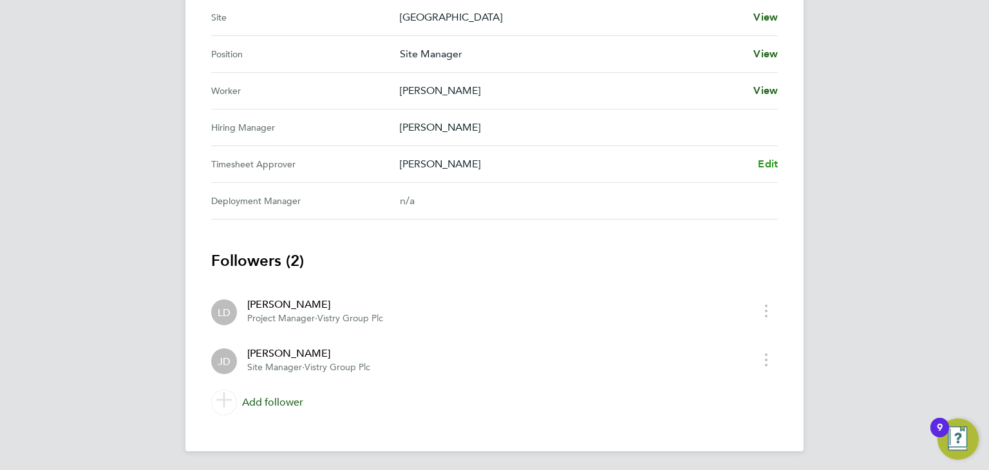
click at [772, 158] on span "Edit" at bounding box center [768, 164] width 20 height 12
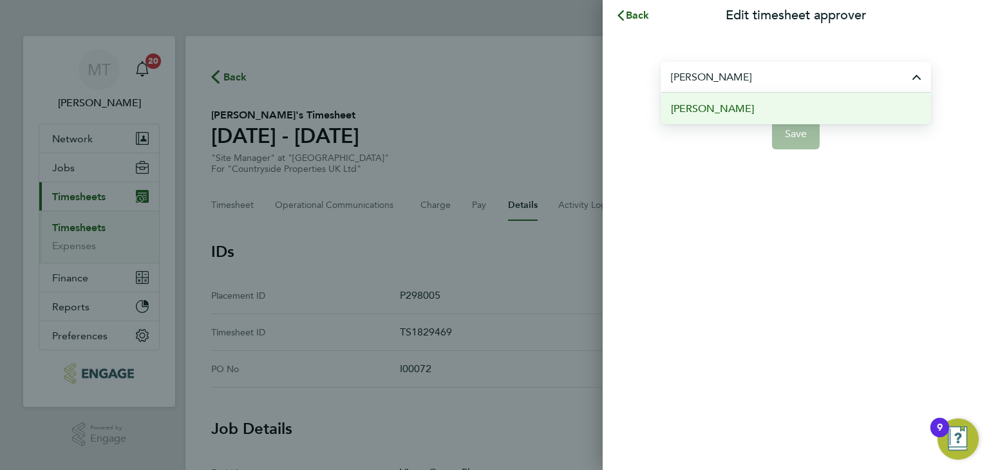
click at [735, 112] on li "[PERSON_NAME]" at bounding box center [795, 109] width 270 height 32
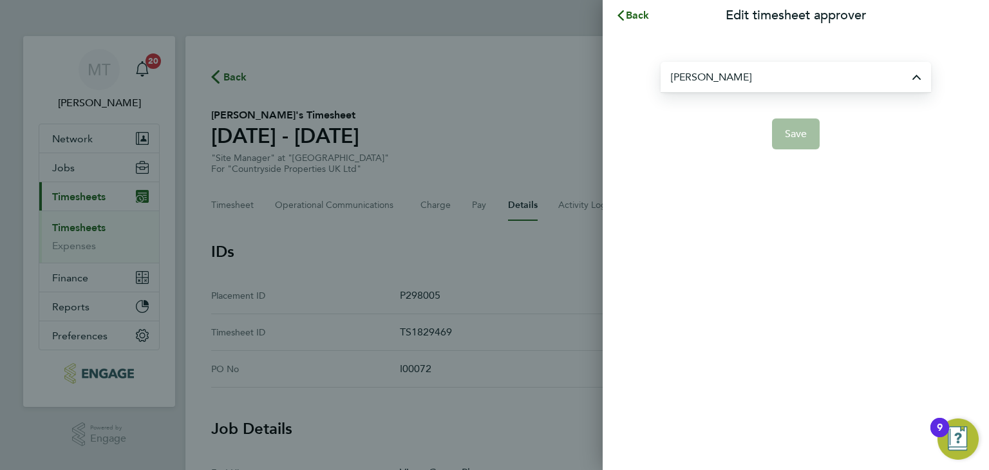
type input "[PERSON_NAME]"
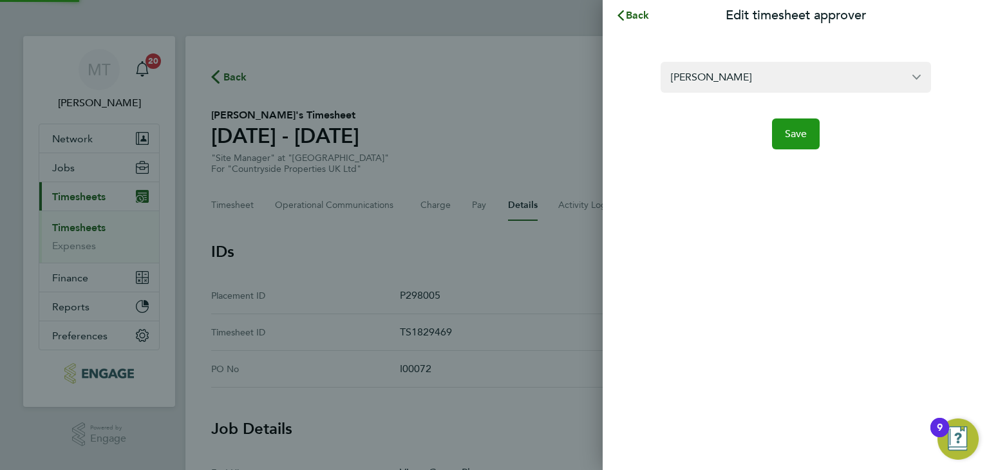
click at [803, 132] on span "Save" at bounding box center [796, 133] width 23 height 13
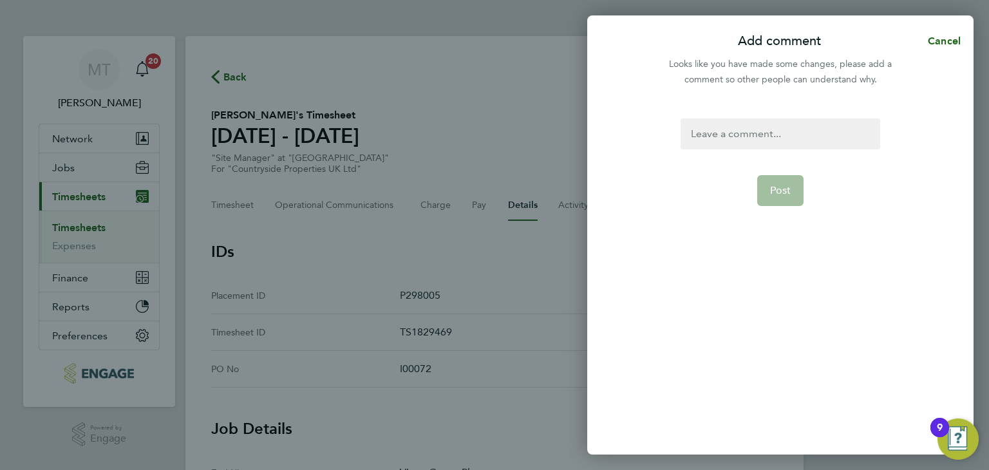
click at [738, 136] on div at bounding box center [779, 133] width 199 height 31
click at [783, 191] on span "Post" at bounding box center [780, 190] width 21 height 13
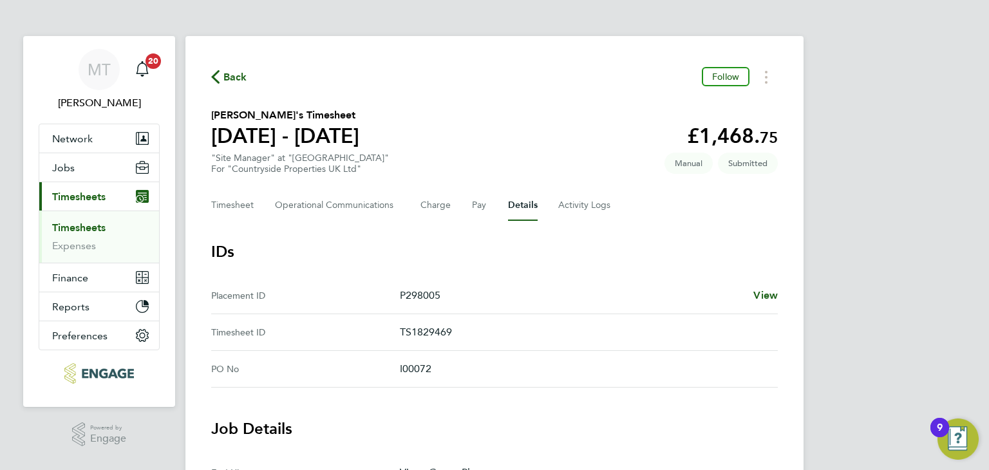
click at [239, 79] on span "Back" at bounding box center [235, 77] width 24 height 15
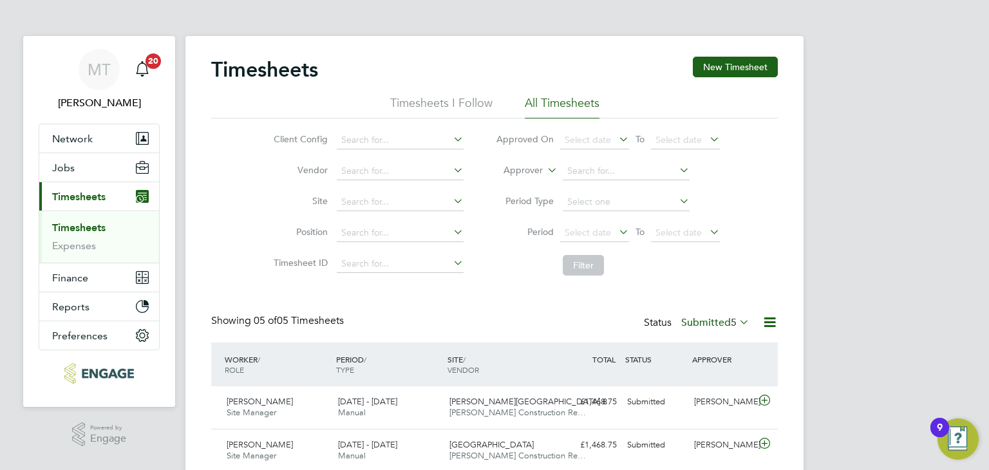
scroll to position [177, 0]
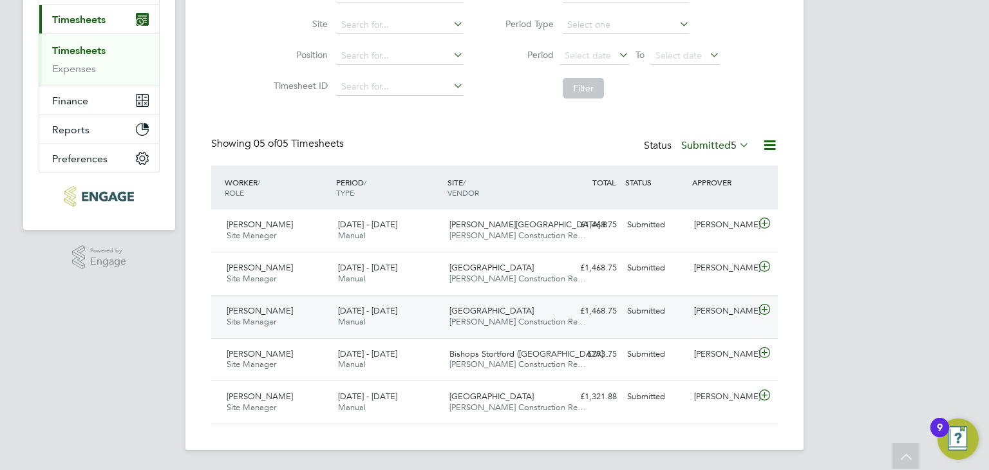
click at [762, 307] on icon at bounding box center [764, 309] width 16 height 10
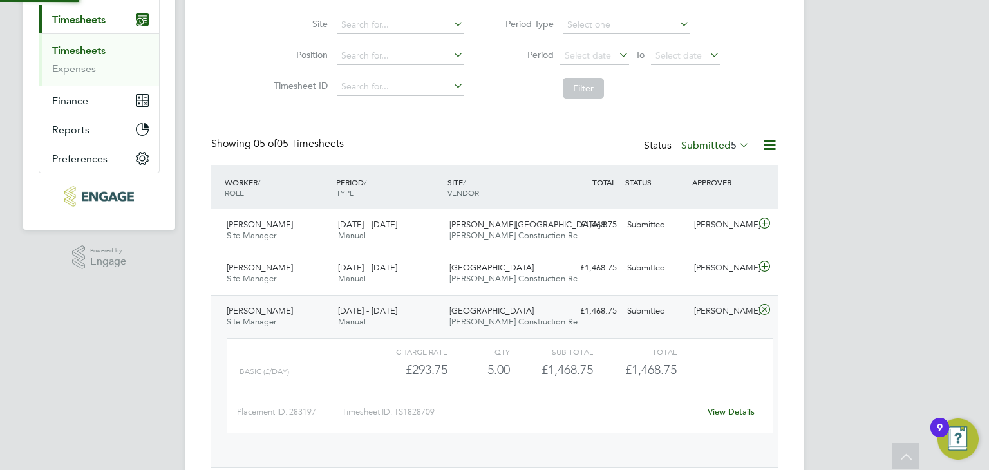
scroll to position [21, 125]
click at [730, 413] on link "View Details" at bounding box center [730, 411] width 47 height 11
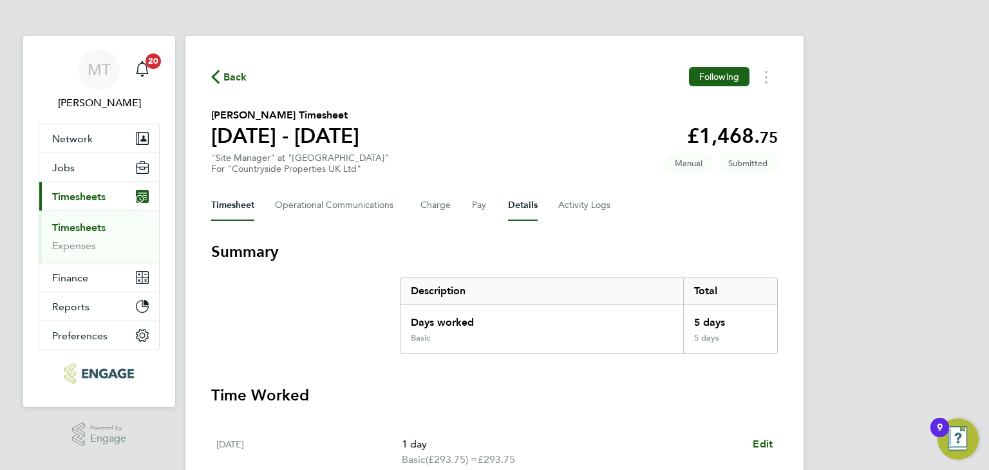
click at [520, 203] on button "Details" at bounding box center [523, 205] width 30 height 31
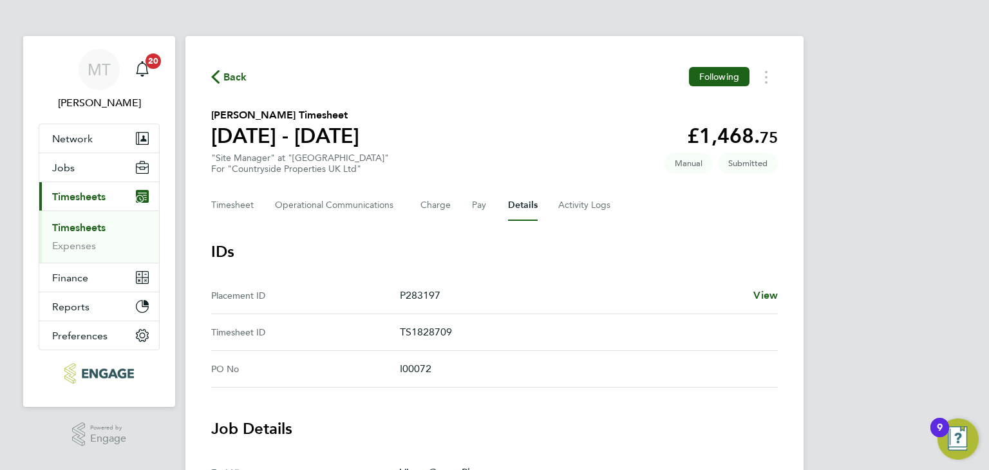
scroll to position [411, 0]
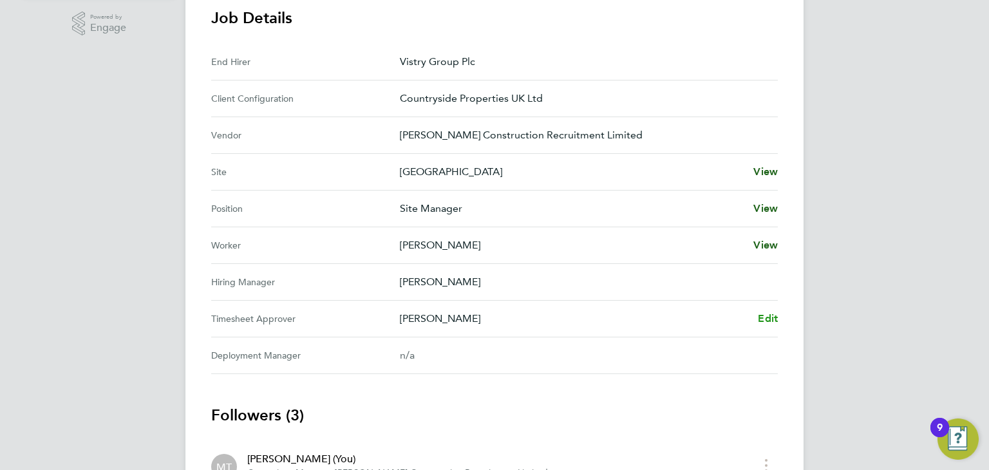
click at [764, 317] on span "Edit" at bounding box center [768, 318] width 20 height 12
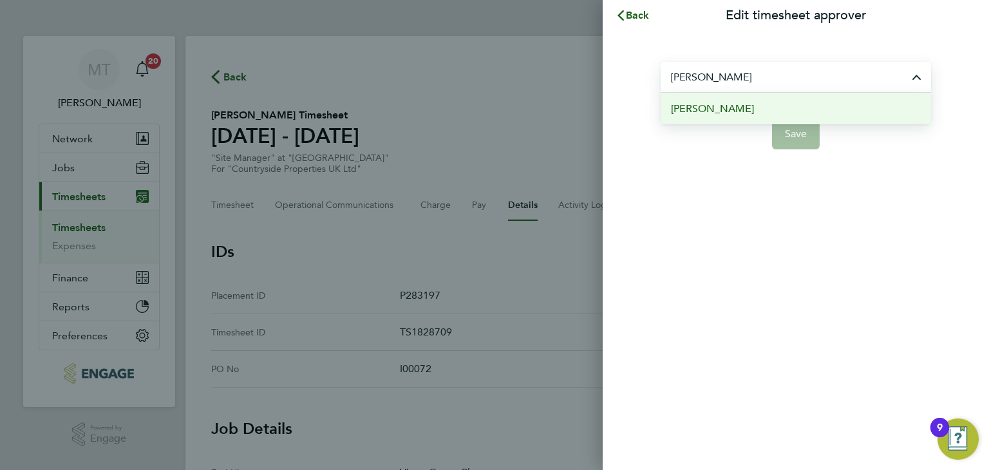
click at [697, 108] on span "[PERSON_NAME]" at bounding box center [712, 108] width 83 height 15
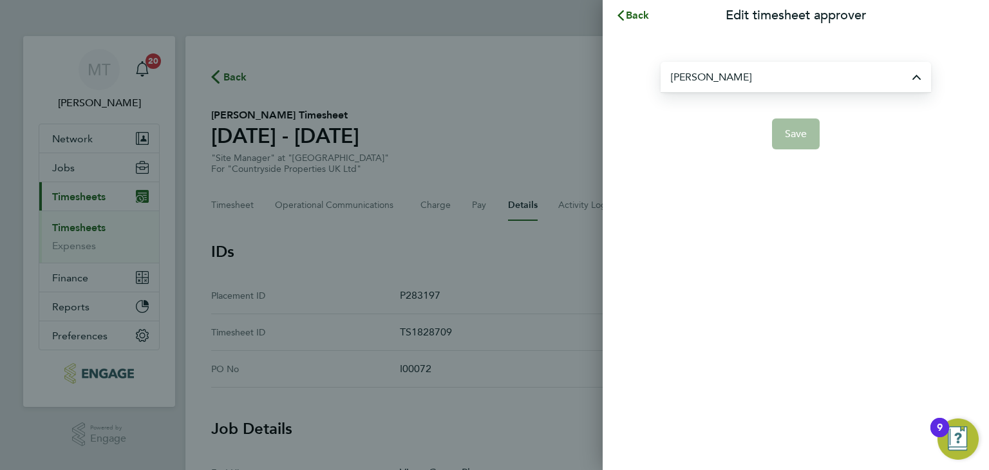
type input "[PERSON_NAME]"
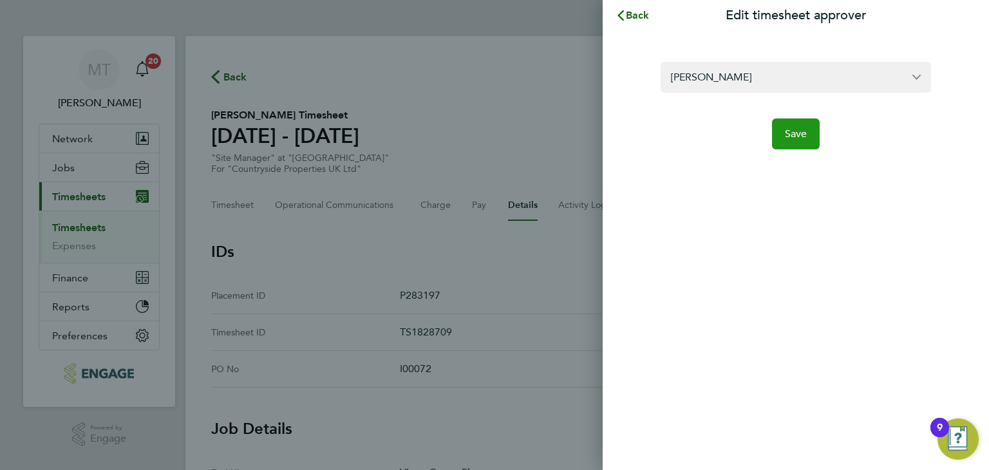
click at [797, 141] on button "Save" at bounding box center [796, 133] width 48 height 31
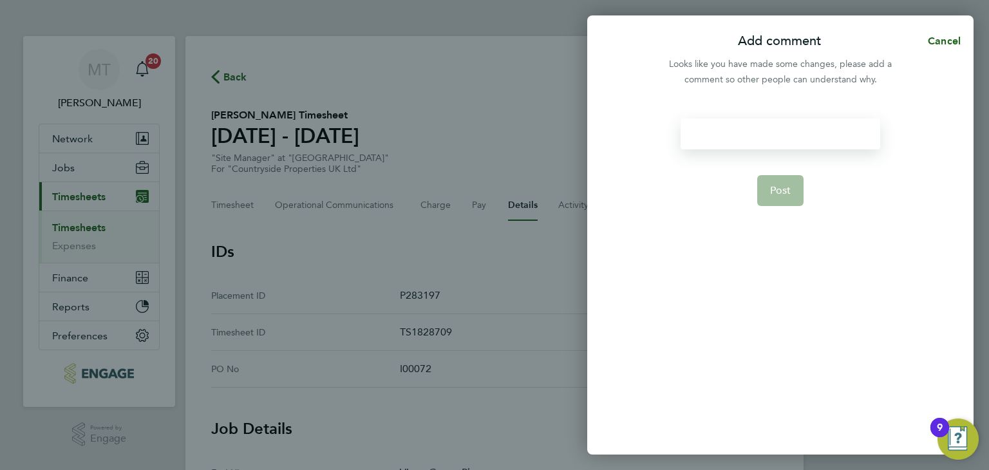
click at [749, 136] on div at bounding box center [779, 133] width 199 height 31
click at [783, 176] on button "Post" at bounding box center [780, 190] width 47 height 31
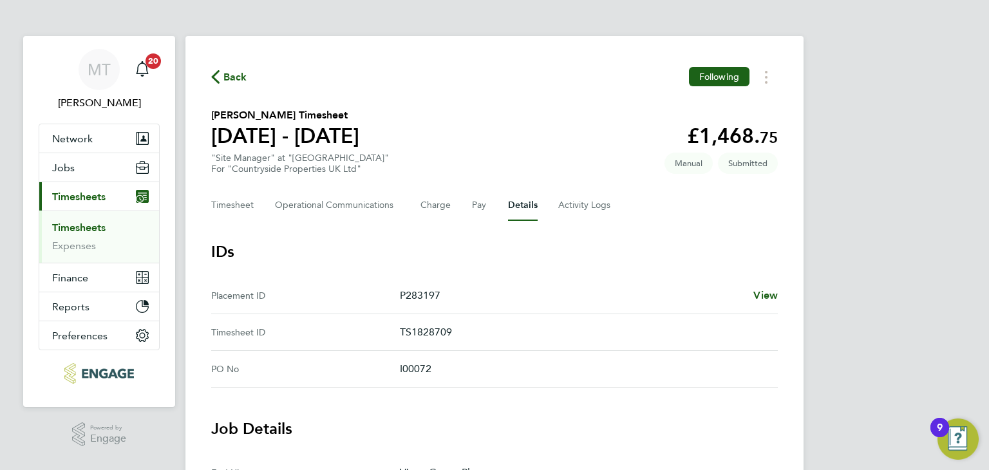
click at [232, 73] on span "Back" at bounding box center [235, 77] width 24 height 15
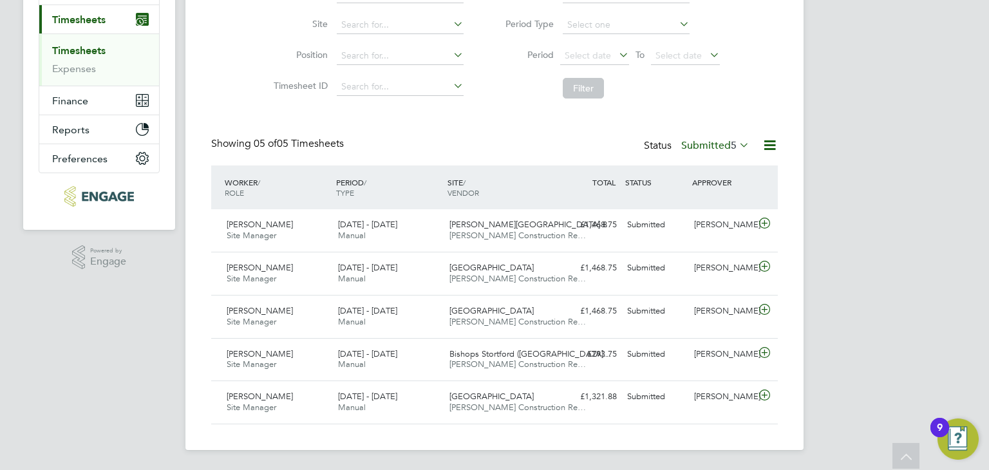
click at [726, 142] on label "Submitted 5" at bounding box center [715, 145] width 68 height 13
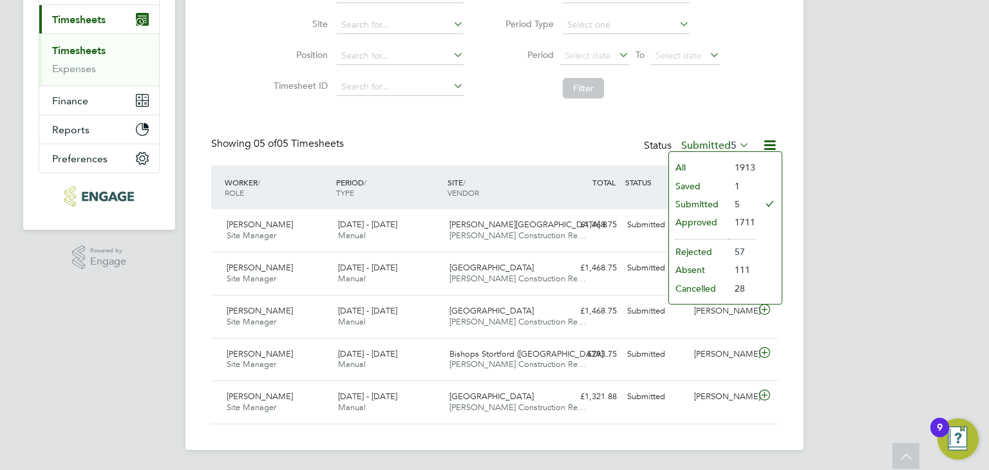
click at [706, 219] on li "Approved" at bounding box center [698, 222] width 59 height 18
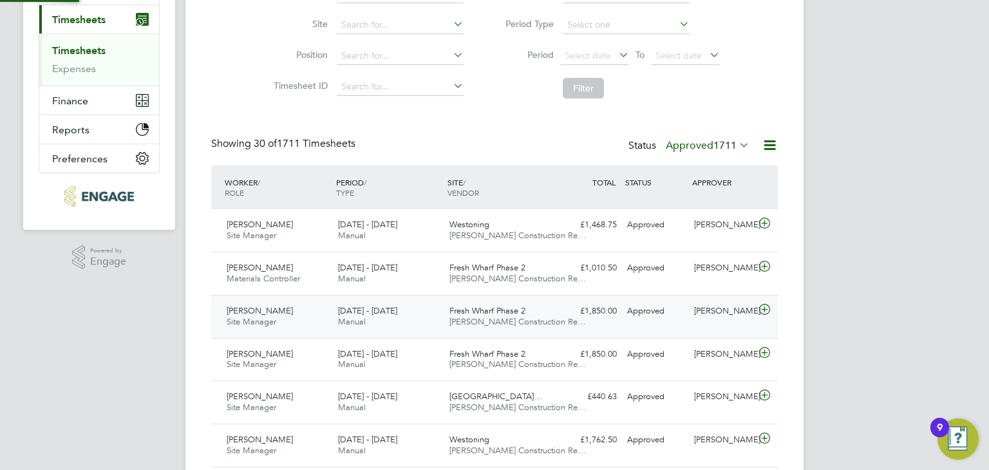
scroll to position [6, 6]
drag, startPoint x: 766, startPoint y: 221, endPoint x: 754, endPoint y: 219, distance: 12.4
click at [765, 220] on icon at bounding box center [764, 223] width 16 height 10
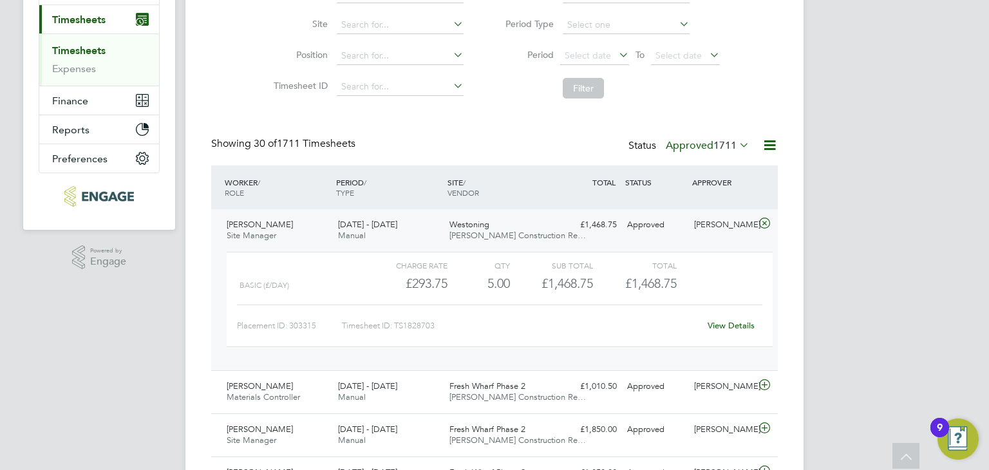
click at [742, 325] on link "View Details" at bounding box center [730, 325] width 47 height 11
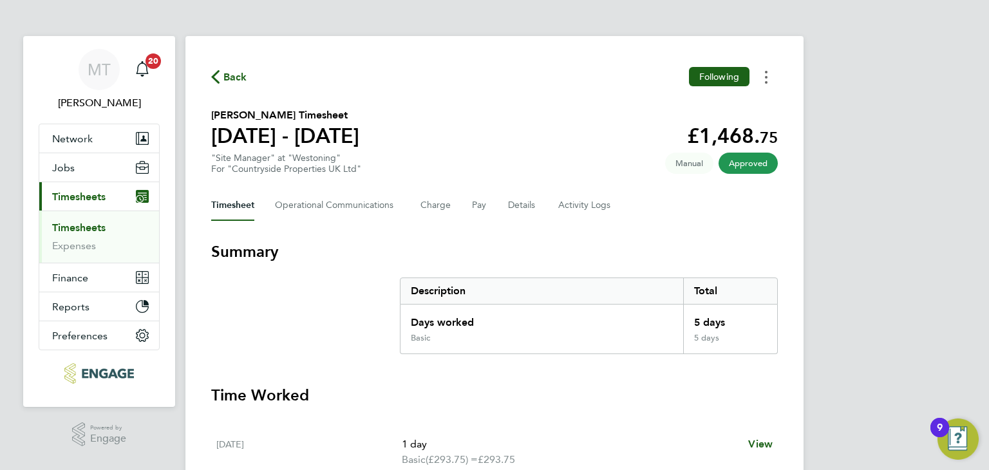
click at [769, 77] on button "Timesheets Menu" at bounding box center [765, 77] width 23 height 20
click at [690, 104] on link "Download timesheet" at bounding box center [700, 106] width 154 height 26
click at [237, 77] on span "Back" at bounding box center [235, 77] width 24 height 15
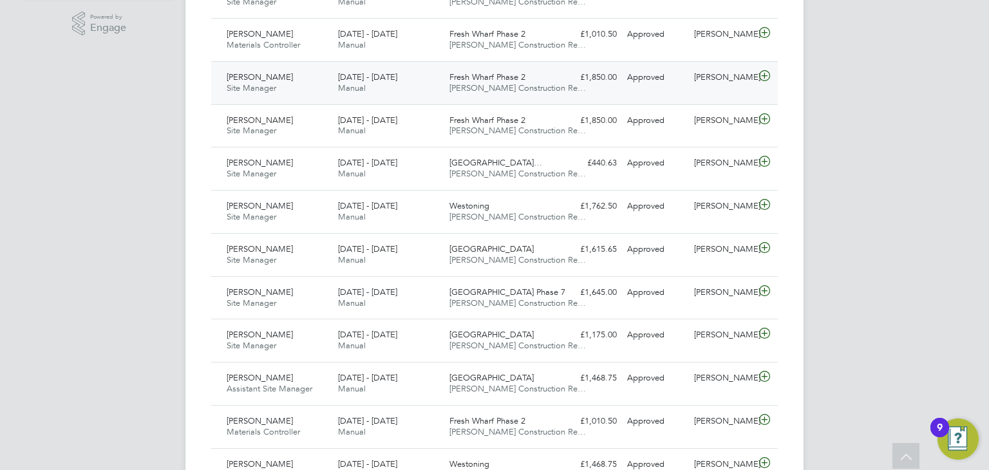
click at [765, 75] on icon at bounding box center [764, 76] width 16 height 10
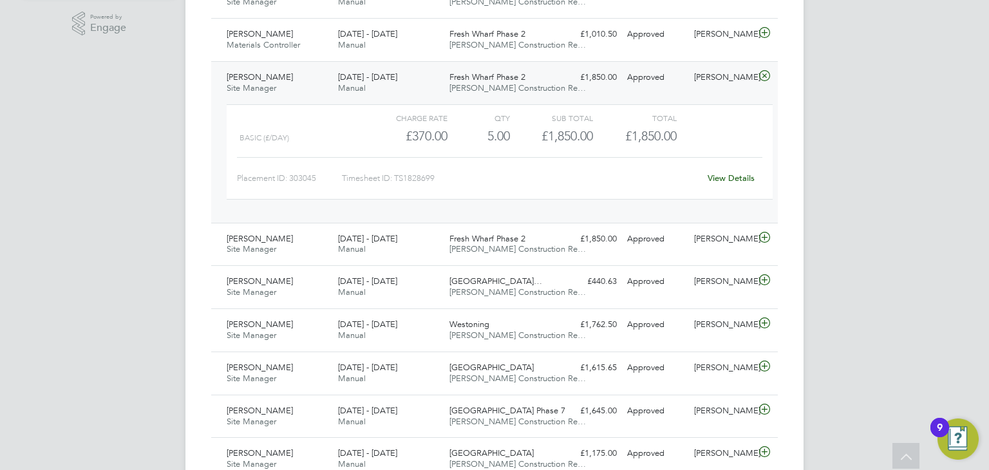
click at [725, 174] on link "View Details" at bounding box center [730, 178] width 47 height 11
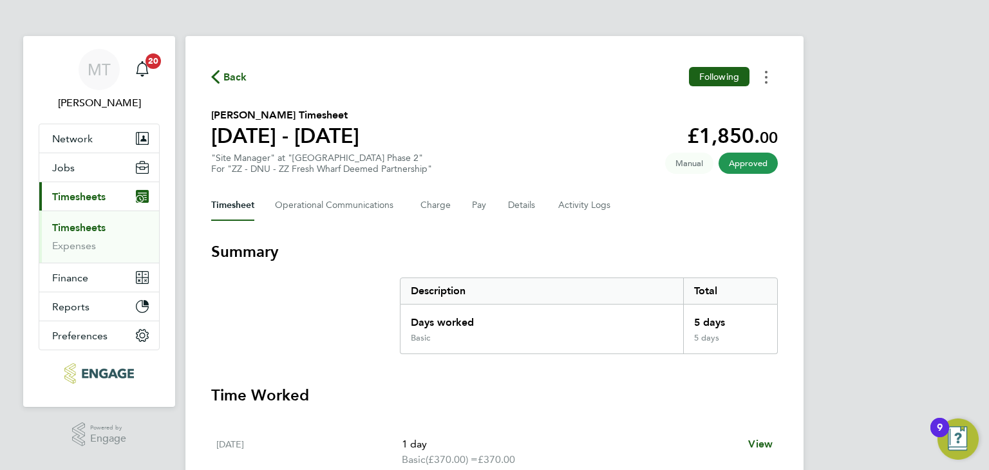
click at [764, 79] on button "Timesheets Menu" at bounding box center [765, 77] width 23 height 20
click at [691, 101] on link "Download timesheet" at bounding box center [700, 106] width 154 height 26
click at [230, 81] on span "Back" at bounding box center [235, 77] width 24 height 15
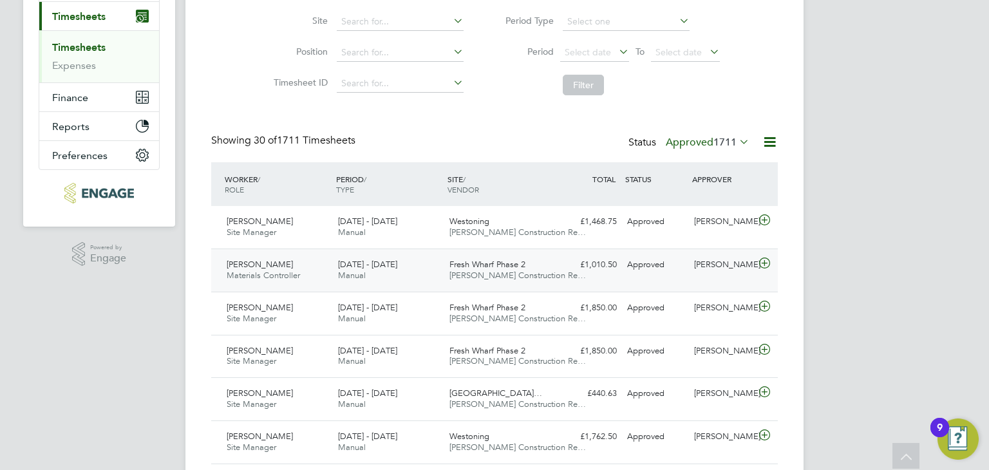
click at [762, 263] on icon at bounding box center [764, 263] width 16 height 10
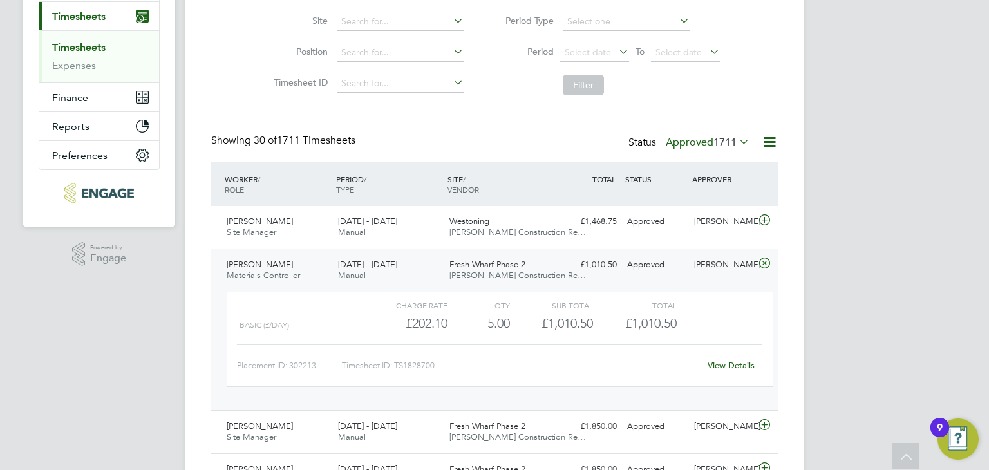
click at [728, 366] on link "View Details" at bounding box center [730, 365] width 47 height 11
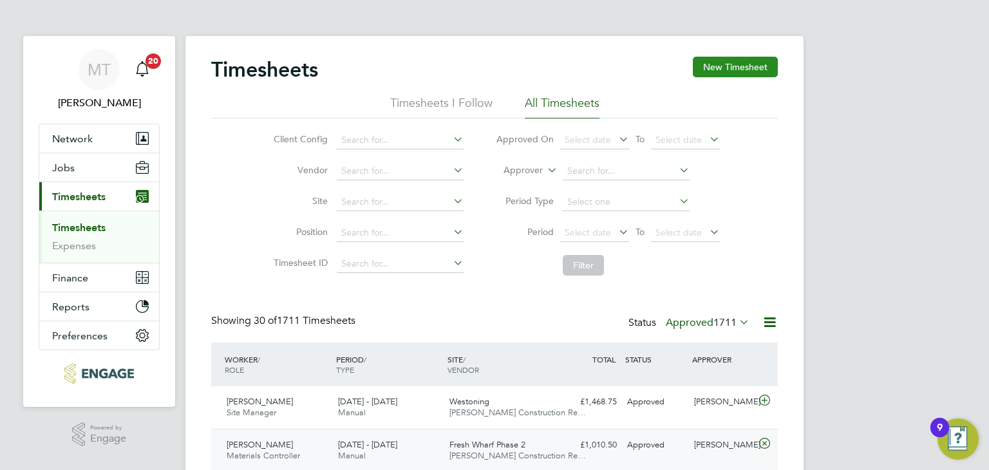
click at [720, 64] on button "New Timesheet" at bounding box center [735, 67] width 85 height 21
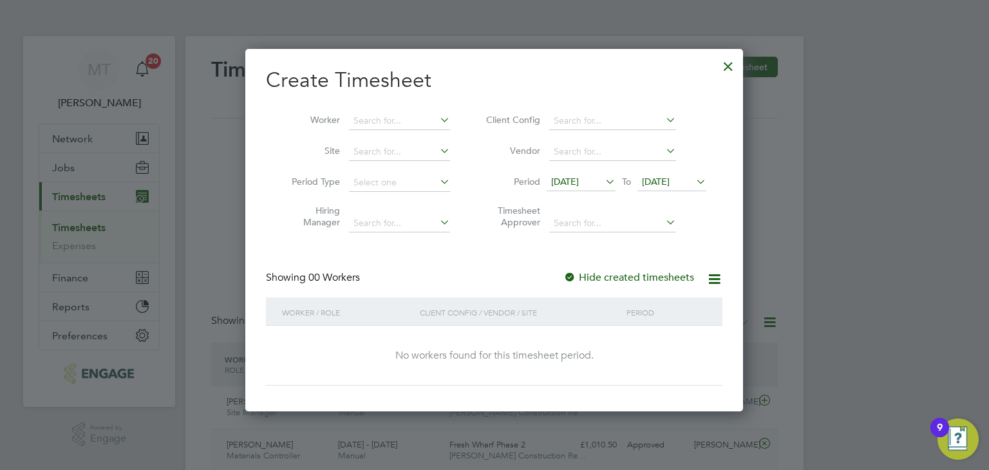
click at [669, 176] on span "22 Sep 2025" at bounding box center [656, 182] width 28 height 12
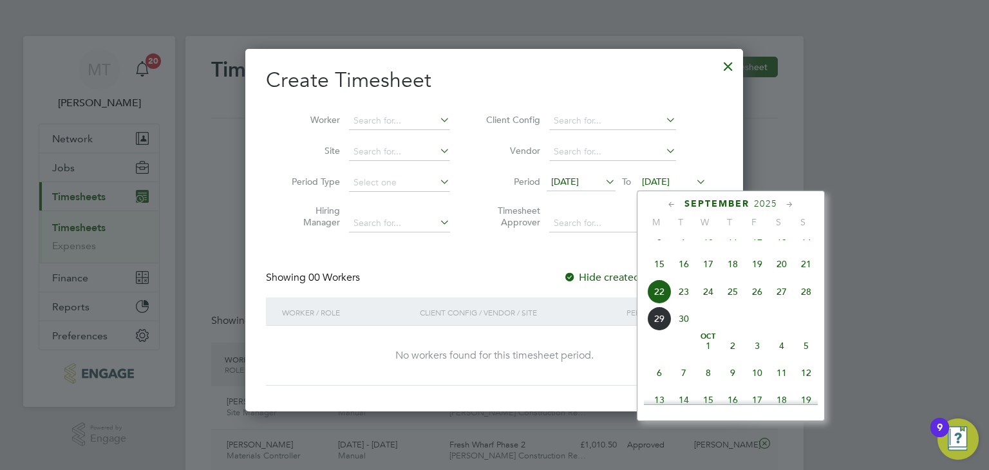
drag, startPoint x: 809, startPoint y: 305, endPoint x: 807, endPoint y: 295, distance: 9.7
click at [809, 301] on span "28" at bounding box center [806, 291] width 24 height 24
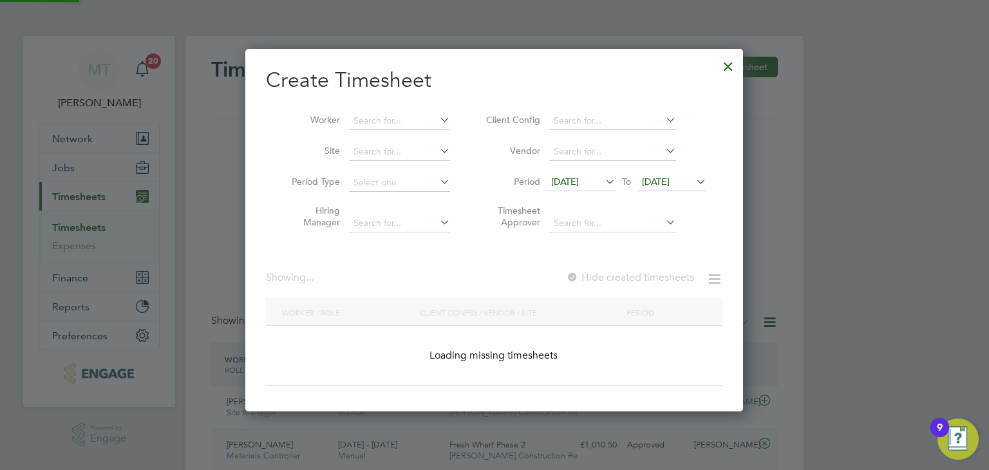
scroll to position [346, 498]
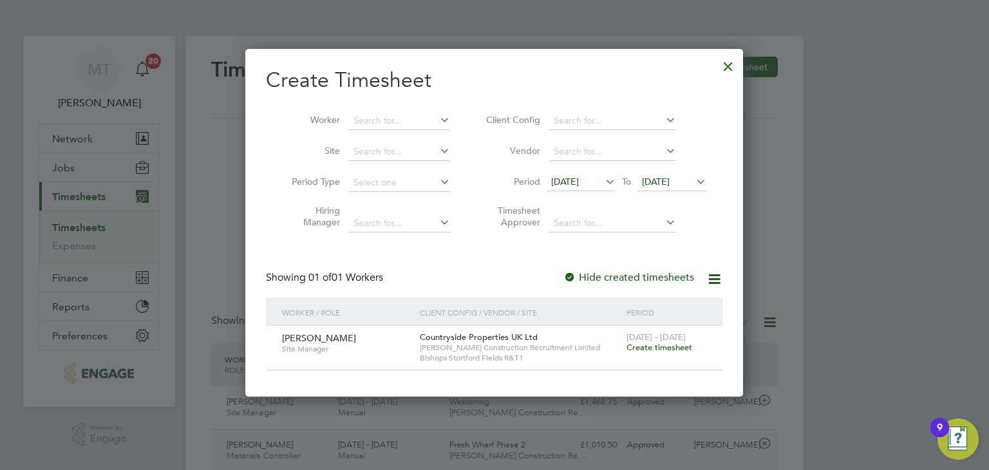
click at [680, 344] on span "Create timesheet" at bounding box center [659, 347] width 66 height 11
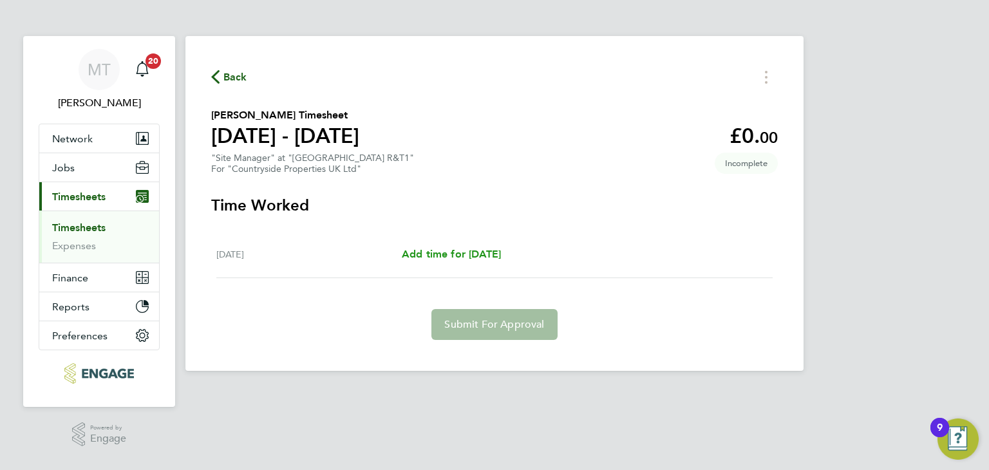
click at [499, 250] on span "Add time for Sat 27 Sep" at bounding box center [451, 254] width 99 height 12
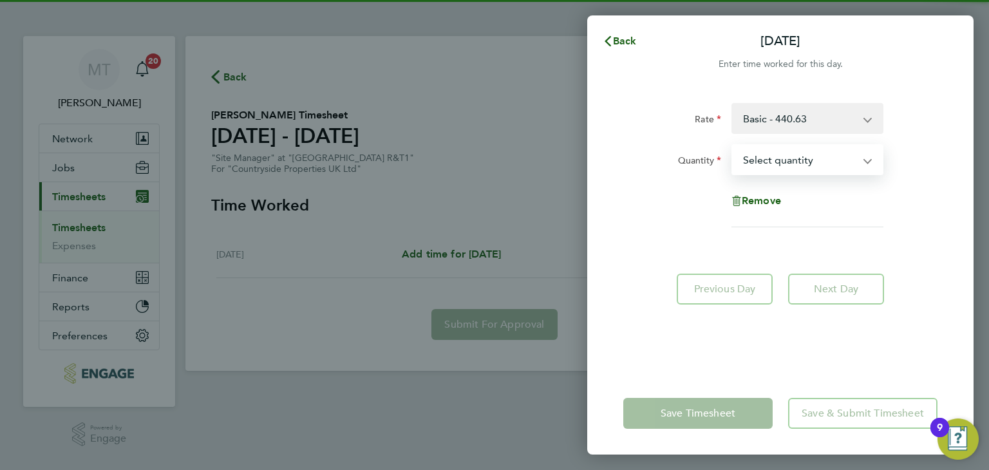
drag, startPoint x: 807, startPoint y: 160, endPoint x: 801, endPoint y: 172, distance: 13.3
click at [807, 160] on select "Select quantity 0.5 1" at bounding box center [800, 159] width 134 height 28
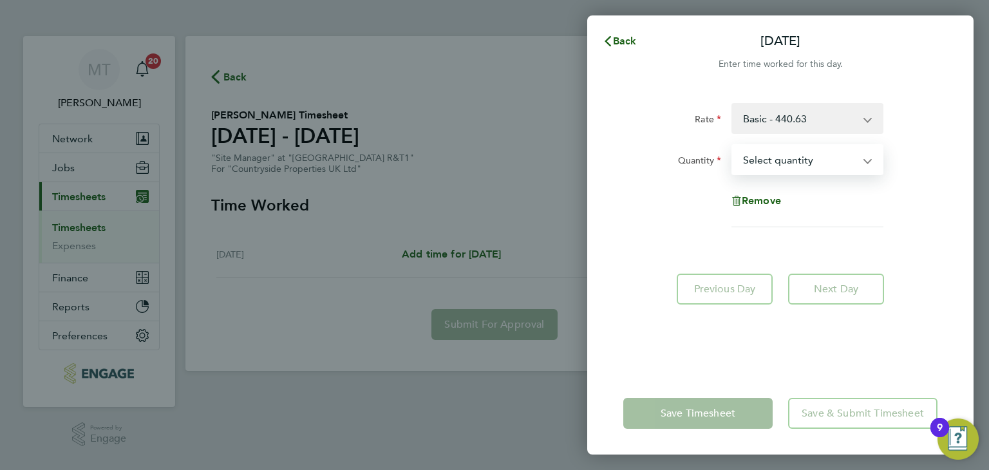
select select "1"
click at [733, 145] on select "Select quantity 0.5 1" at bounding box center [800, 159] width 134 height 28
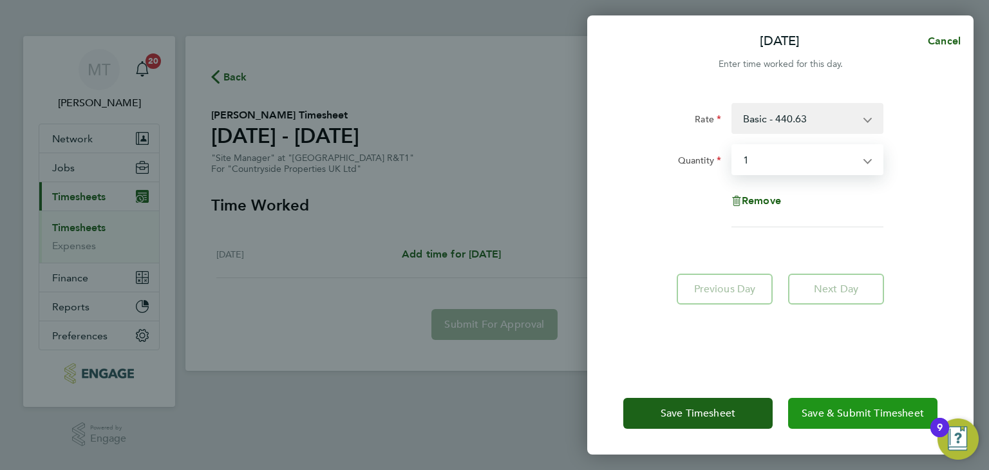
click at [848, 409] on span "Save & Submit Timesheet" at bounding box center [862, 413] width 122 height 13
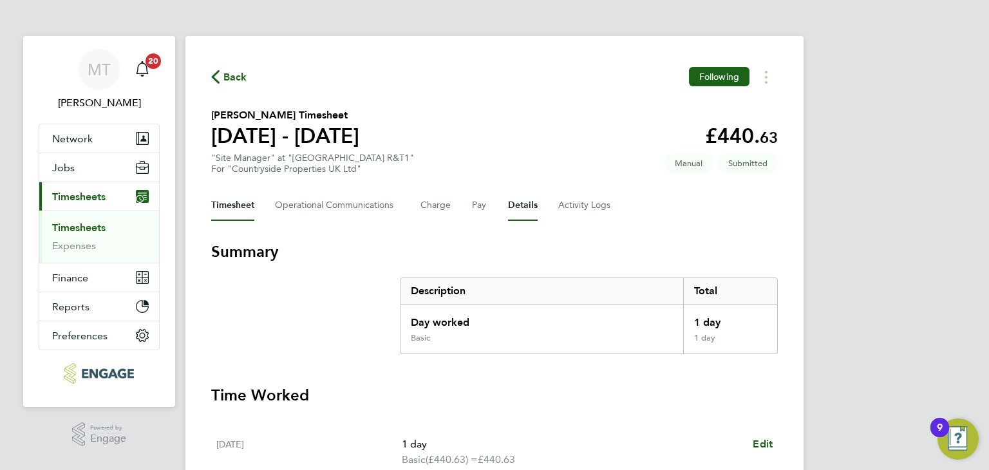
click at [524, 207] on button "Details" at bounding box center [523, 205] width 30 height 31
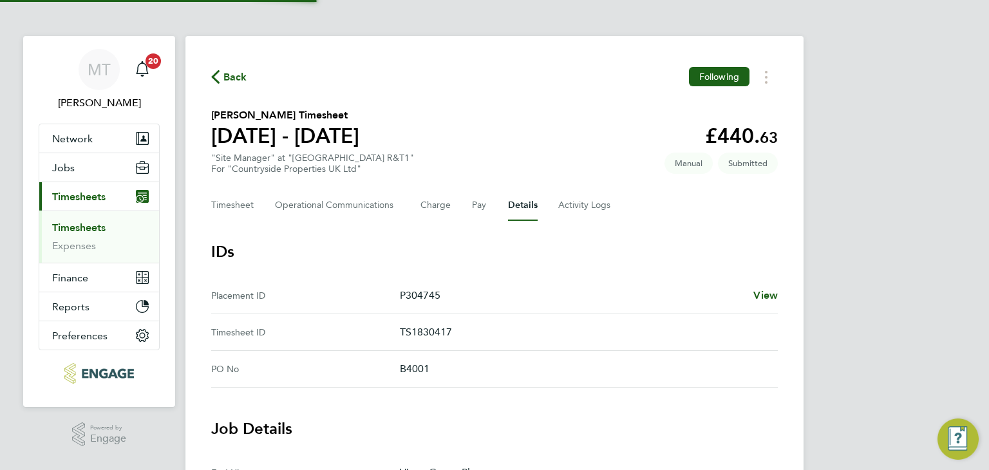
scroll to position [411, 0]
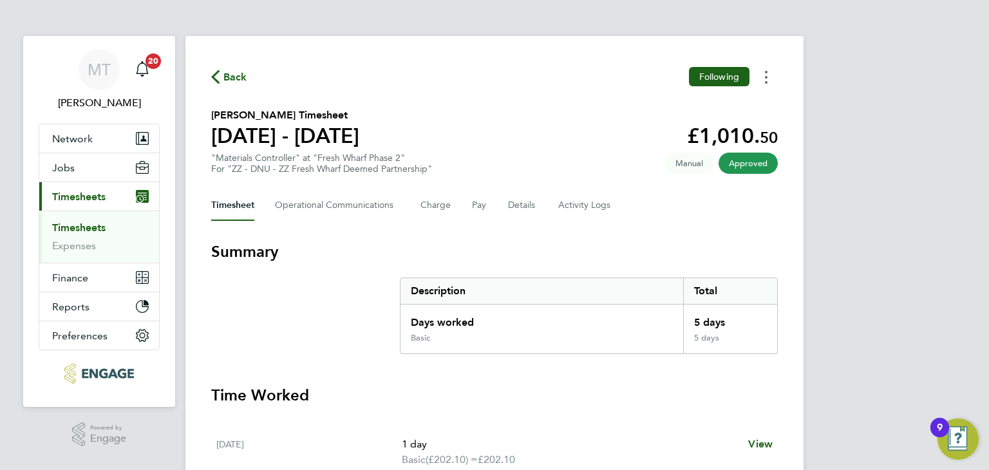
click at [765, 82] on icon "Timesheets Menu" at bounding box center [766, 77] width 3 height 13
click at [700, 111] on link "Download timesheet" at bounding box center [700, 106] width 154 height 26
click at [232, 77] on span "Back" at bounding box center [235, 77] width 24 height 15
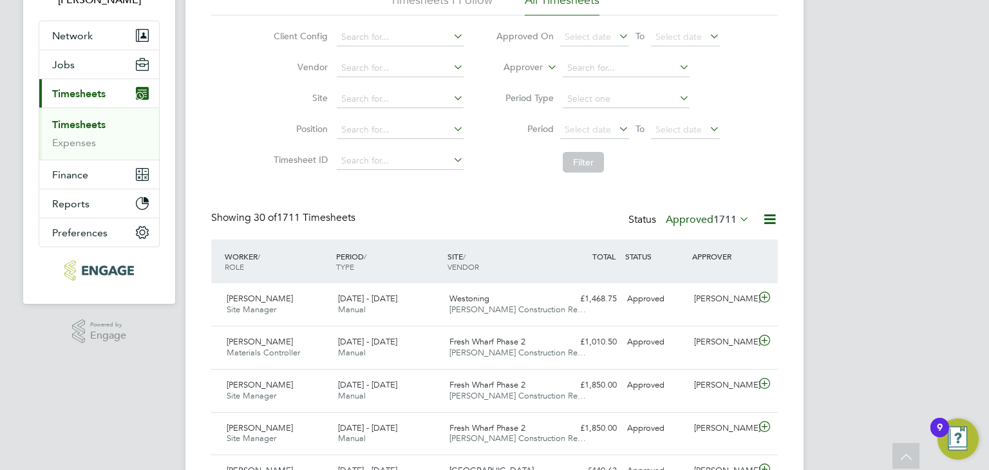
click at [706, 218] on label "Approved 1711" at bounding box center [708, 219] width 84 height 13
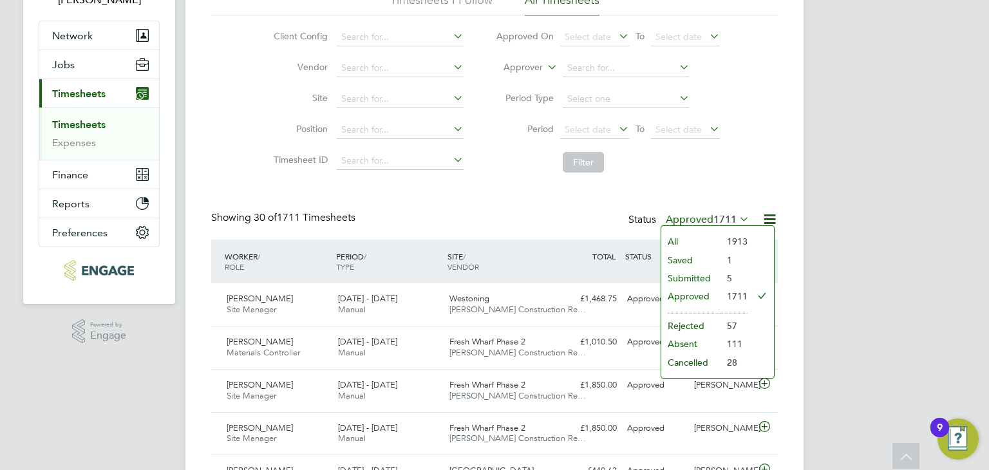
click at [680, 274] on li "Submitted" at bounding box center [690, 278] width 59 height 18
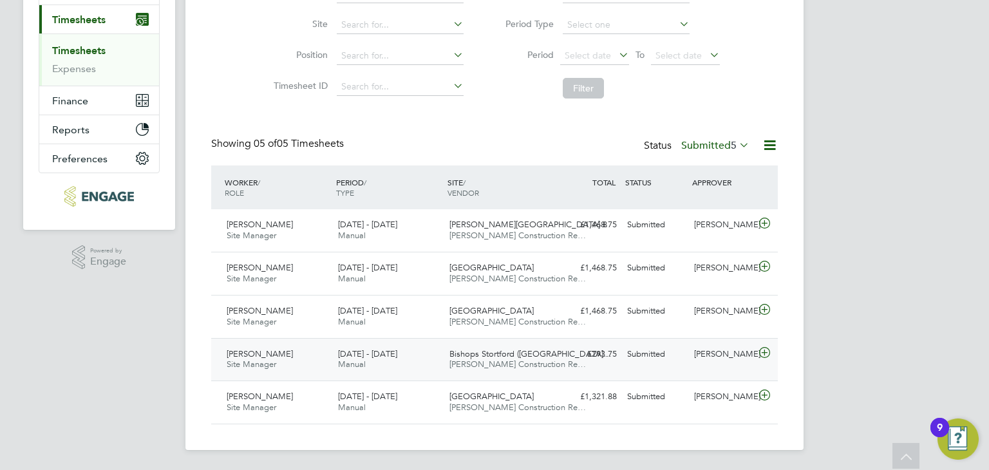
click at [760, 351] on icon at bounding box center [764, 353] width 16 height 10
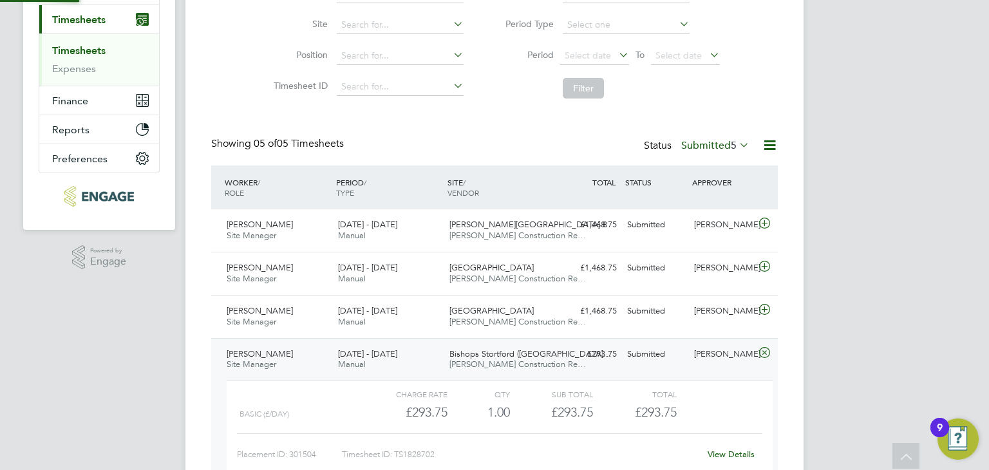
scroll to position [21, 125]
click at [725, 456] on link "View Details" at bounding box center [730, 454] width 47 height 11
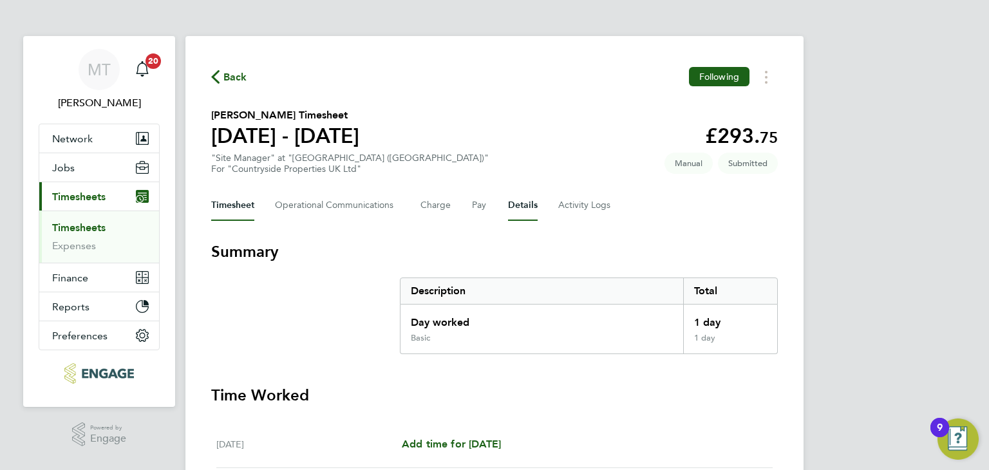
click at [523, 207] on button "Details" at bounding box center [523, 205] width 30 height 31
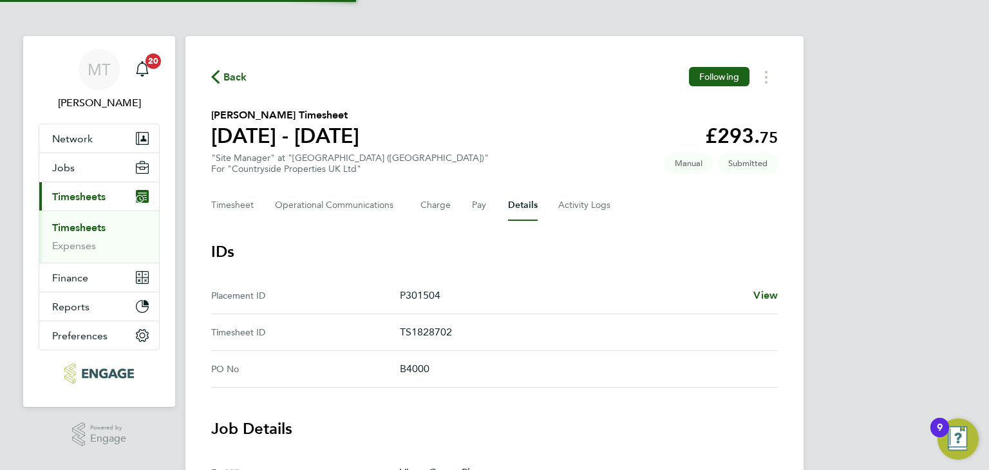
scroll to position [411, 0]
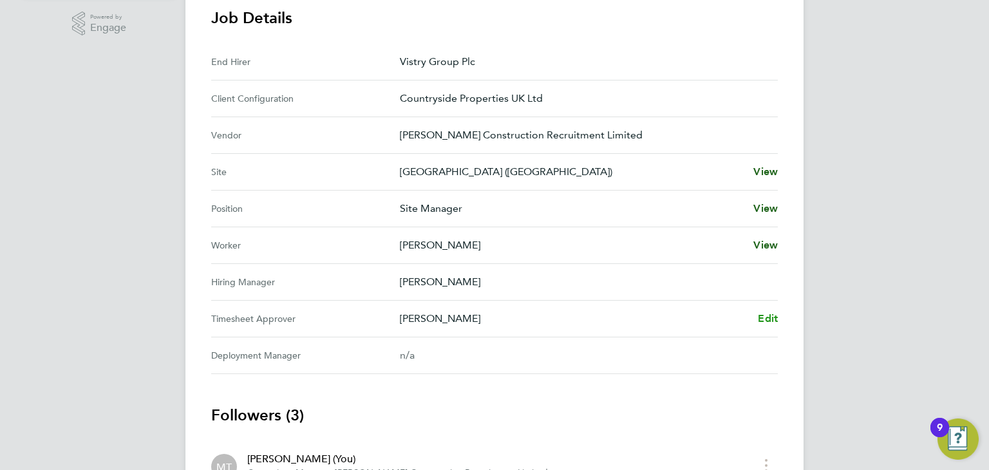
click at [767, 319] on span "Edit" at bounding box center [768, 318] width 20 height 12
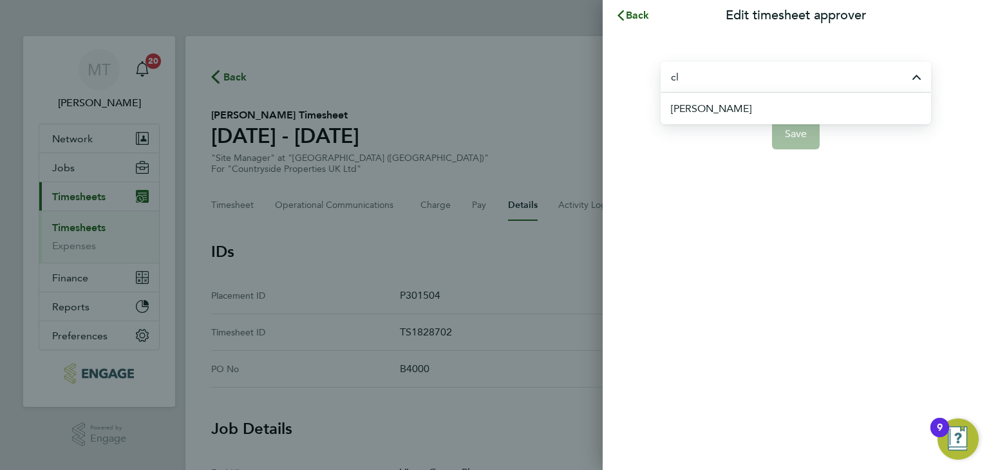
type input "c"
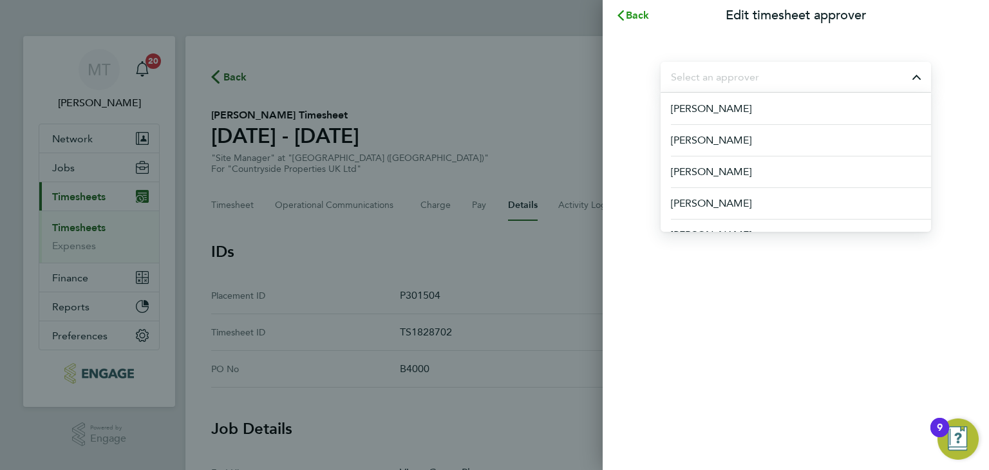
click at [631, 10] on span "Back" at bounding box center [638, 15] width 24 height 12
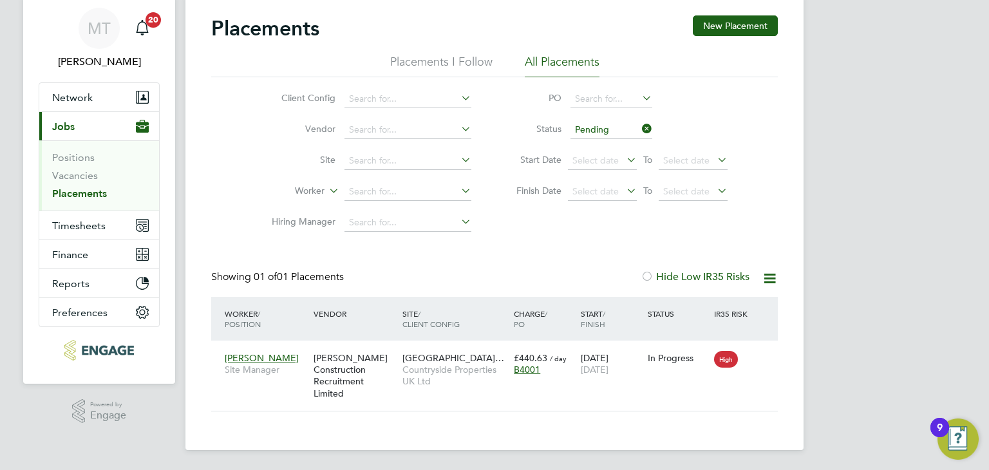
scroll to position [12, 61]
click at [405, 357] on span "Bishops Stortford Field…" at bounding box center [453, 358] width 102 height 12
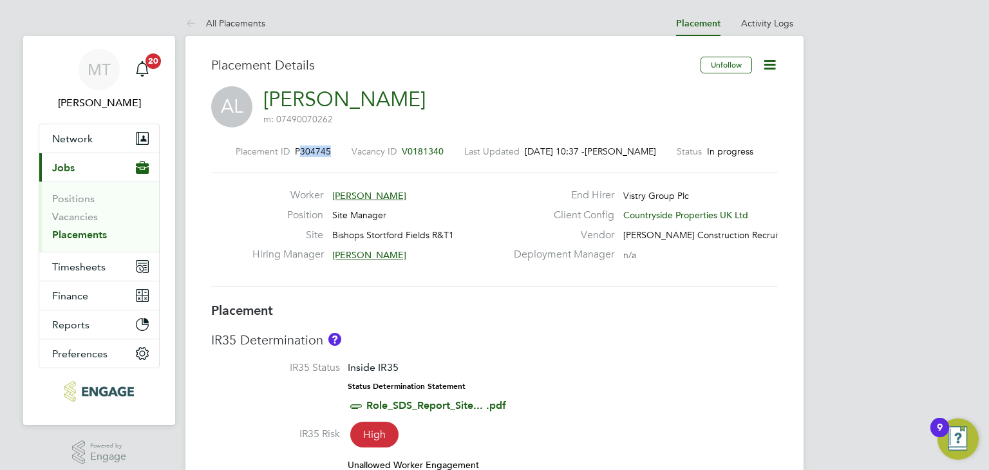
drag, startPoint x: 319, startPoint y: 158, endPoint x: 347, endPoint y: 147, distance: 29.5
click at [326, 149] on span "P304745" at bounding box center [313, 151] width 36 height 12
drag, startPoint x: 340, startPoint y: 237, endPoint x: 451, endPoint y: 235, distance: 110.7
click at [452, 234] on div "Site [GEOGRAPHIC_DATA] R&T1" at bounding box center [379, 239] width 254 height 20
drag, startPoint x: 299, startPoint y: 150, endPoint x: 326, endPoint y: 149, distance: 27.7
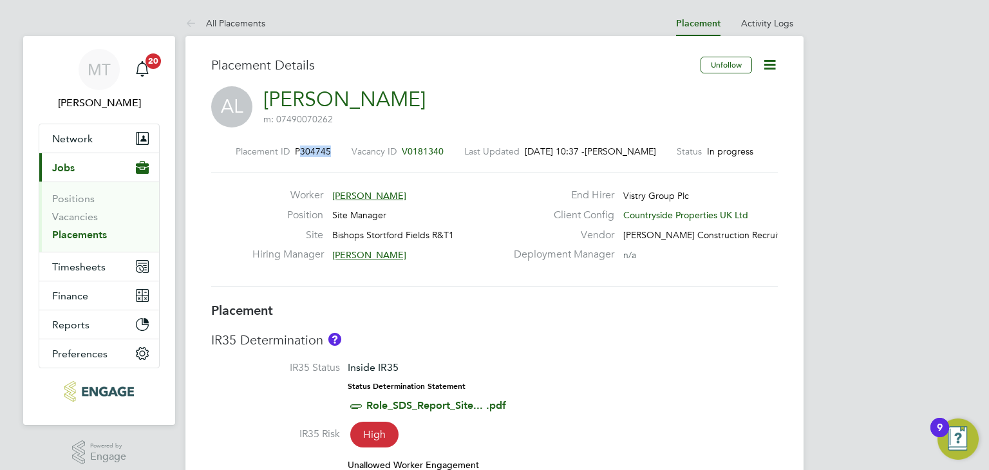
click at [326, 149] on span "P304745" at bounding box center [313, 151] width 36 height 12
copy span "304745"
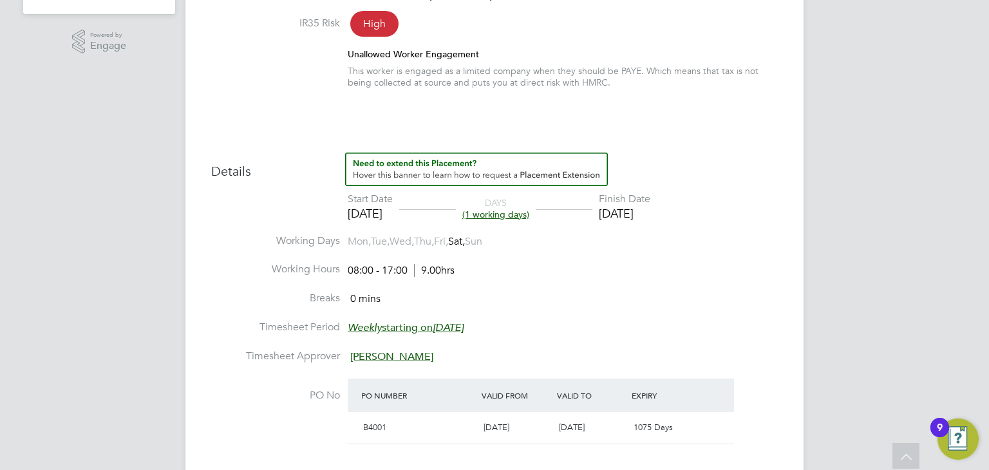
scroll to position [821, 0]
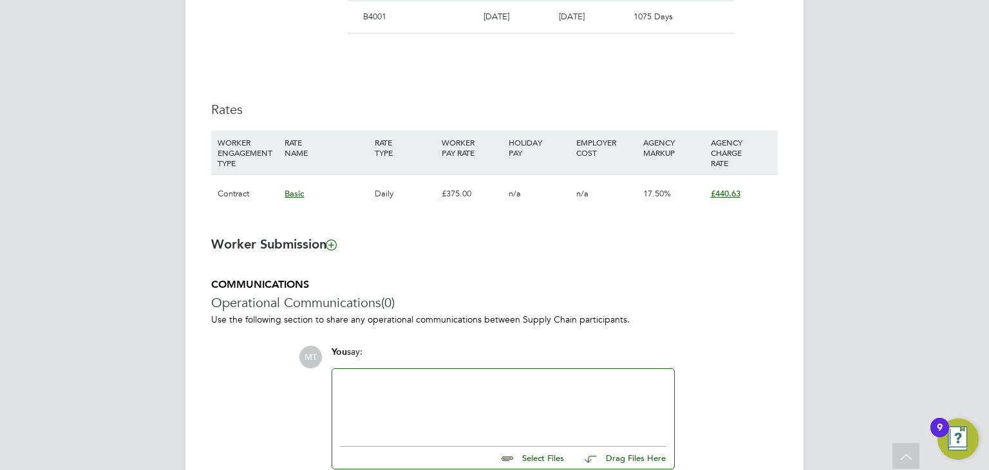
drag, startPoint x: 737, startPoint y: 197, endPoint x: 722, endPoint y: 196, distance: 14.8
click at [722, 196] on div "£440.63" at bounding box center [740, 193] width 67 height 37
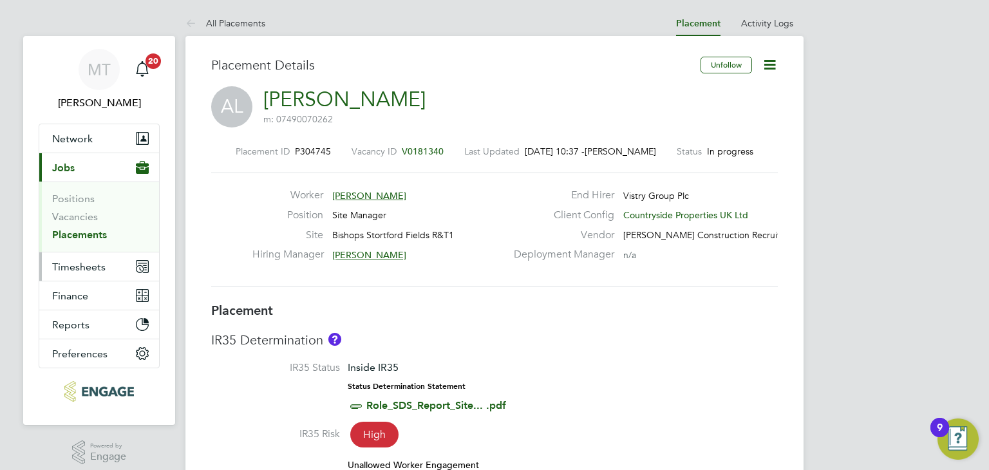
click at [77, 269] on span "Timesheets" at bounding box center [78, 267] width 53 height 12
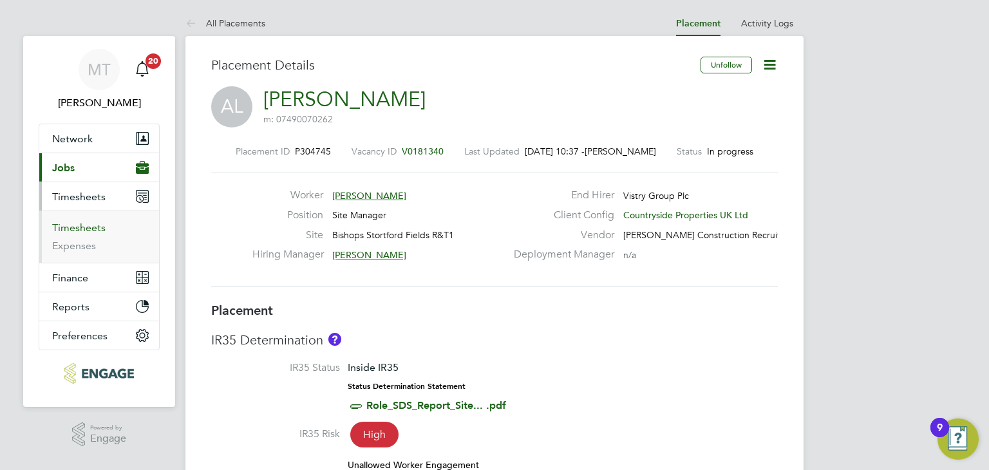
click at [86, 225] on link "Timesheets" at bounding box center [78, 227] width 53 height 12
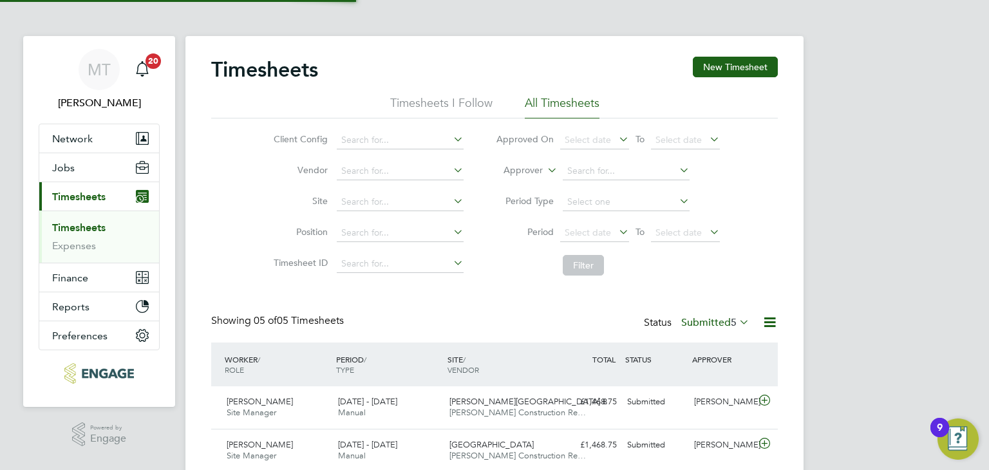
scroll to position [32, 112]
